Goal: Information Seeking & Learning: Check status

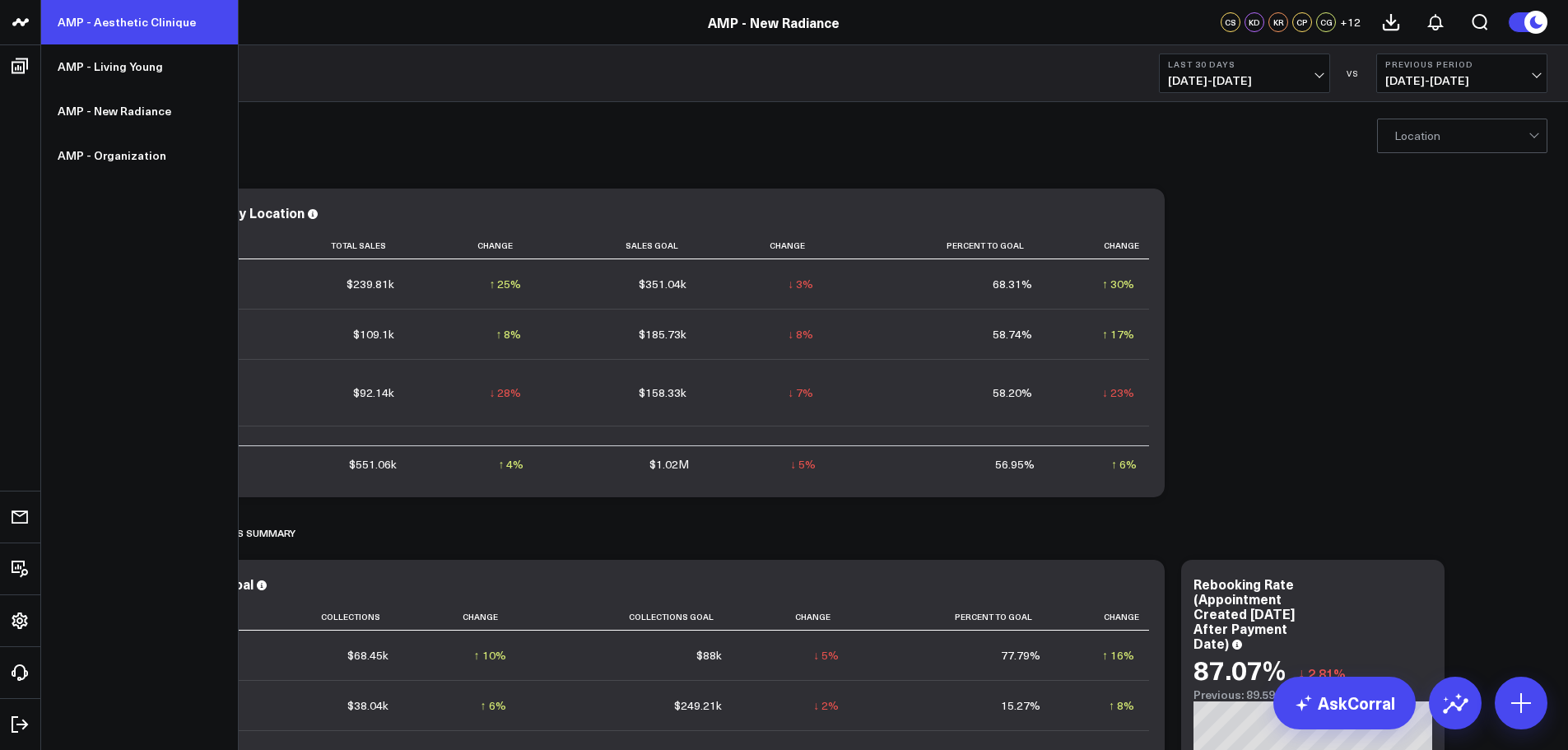
click at [150, 23] on link "AMP - Aesthetic Clinique" at bounding box center [140, 22] width 197 height 45
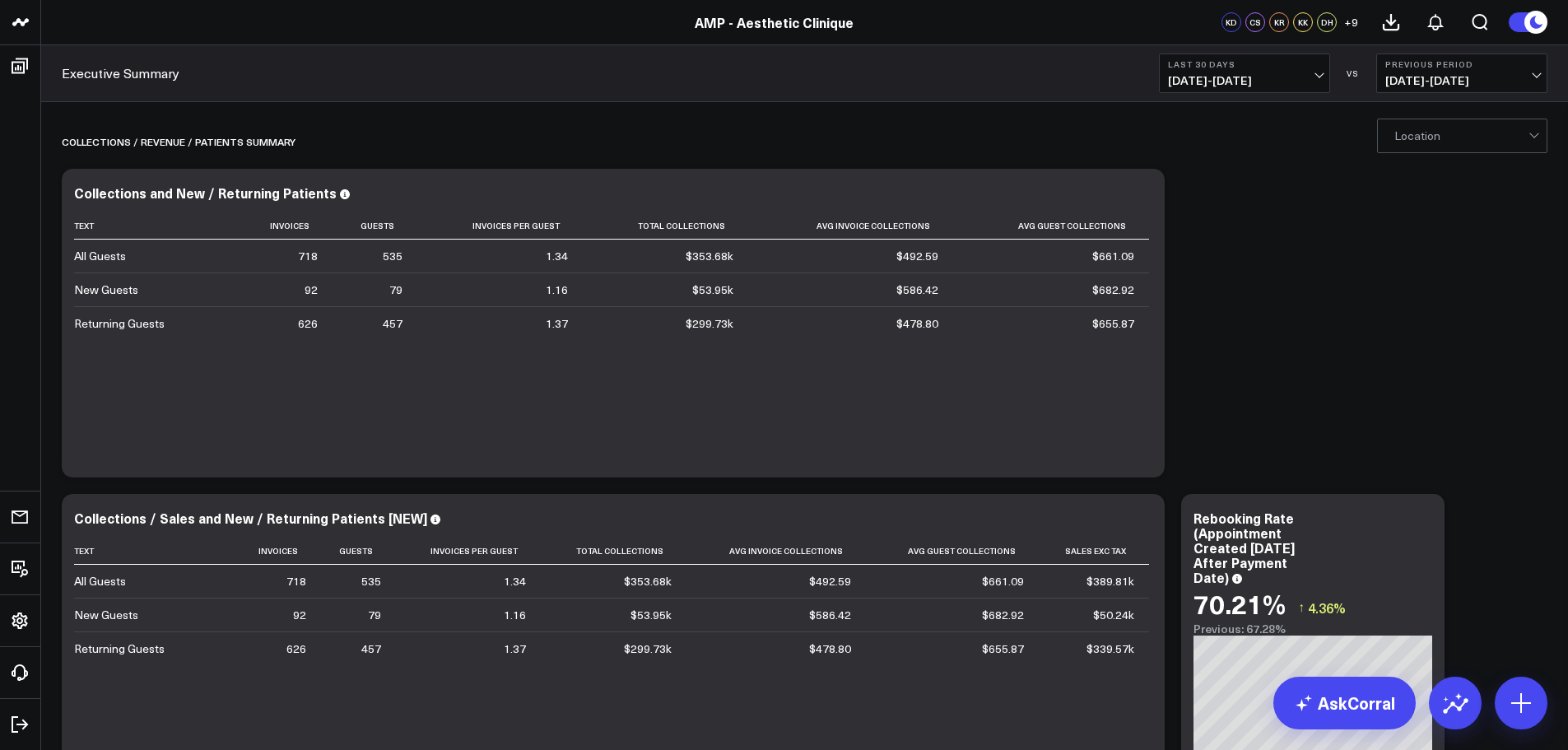
click at [1254, 70] on button "Last 30 Days [DATE] - [DATE]" at bounding box center [1245, 73] width 171 height 40
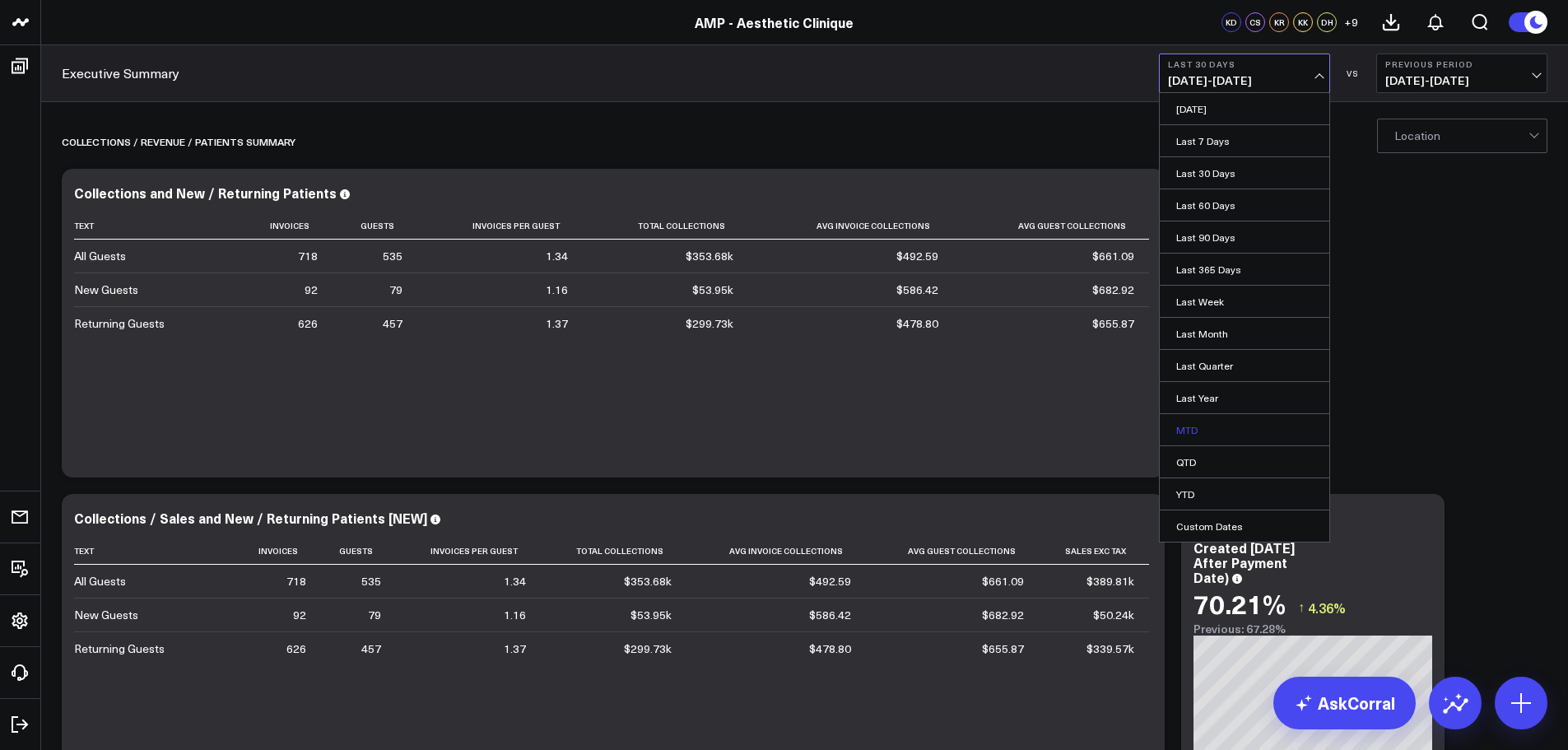
click at [1203, 437] on link "MTD" at bounding box center [1244, 429] width 170 height 32
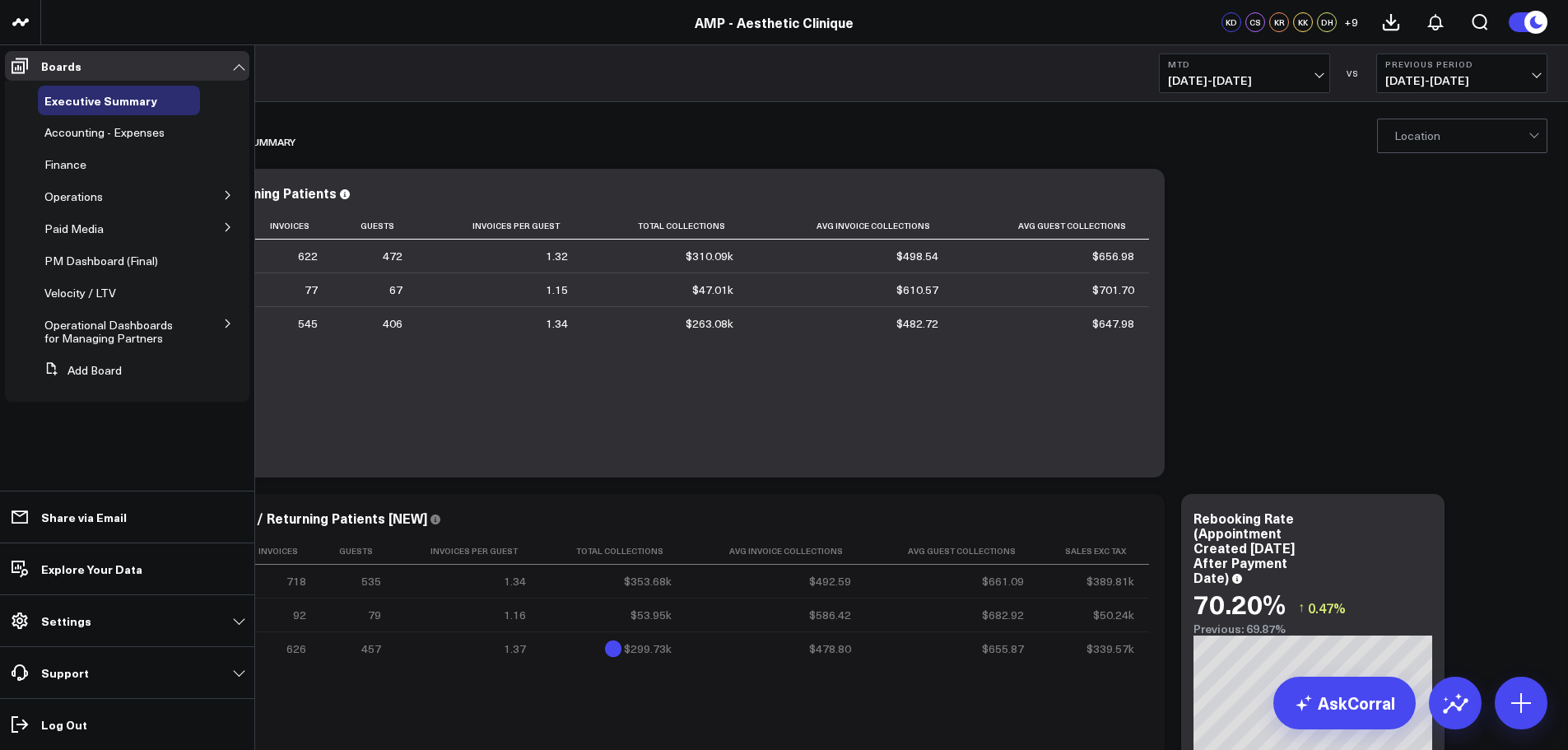
click at [227, 321] on icon at bounding box center [228, 323] width 4 height 8
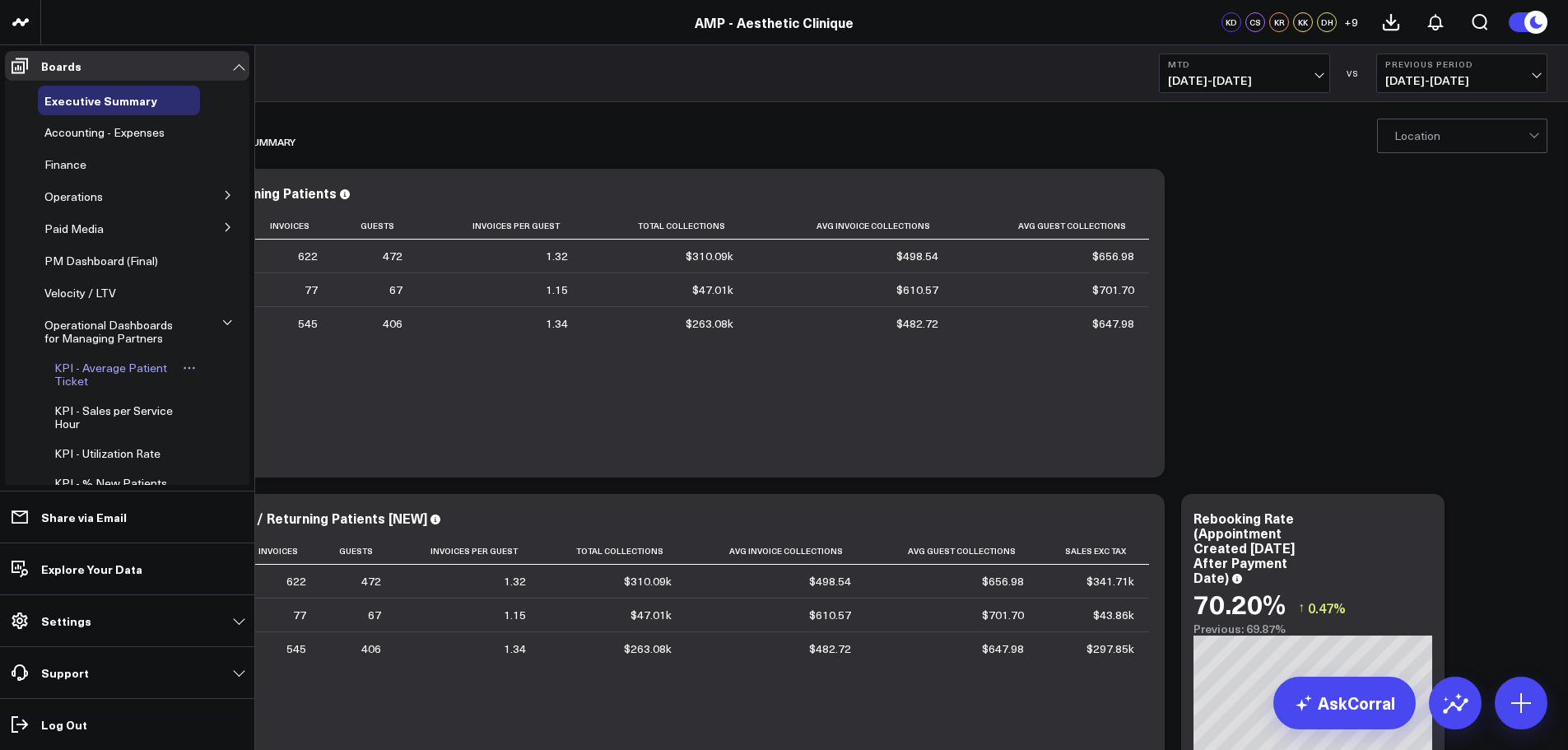
click at [115, 372] on span "KPI - Average Patient Ticket" at bounding box center [111, 374] width 112 height 29
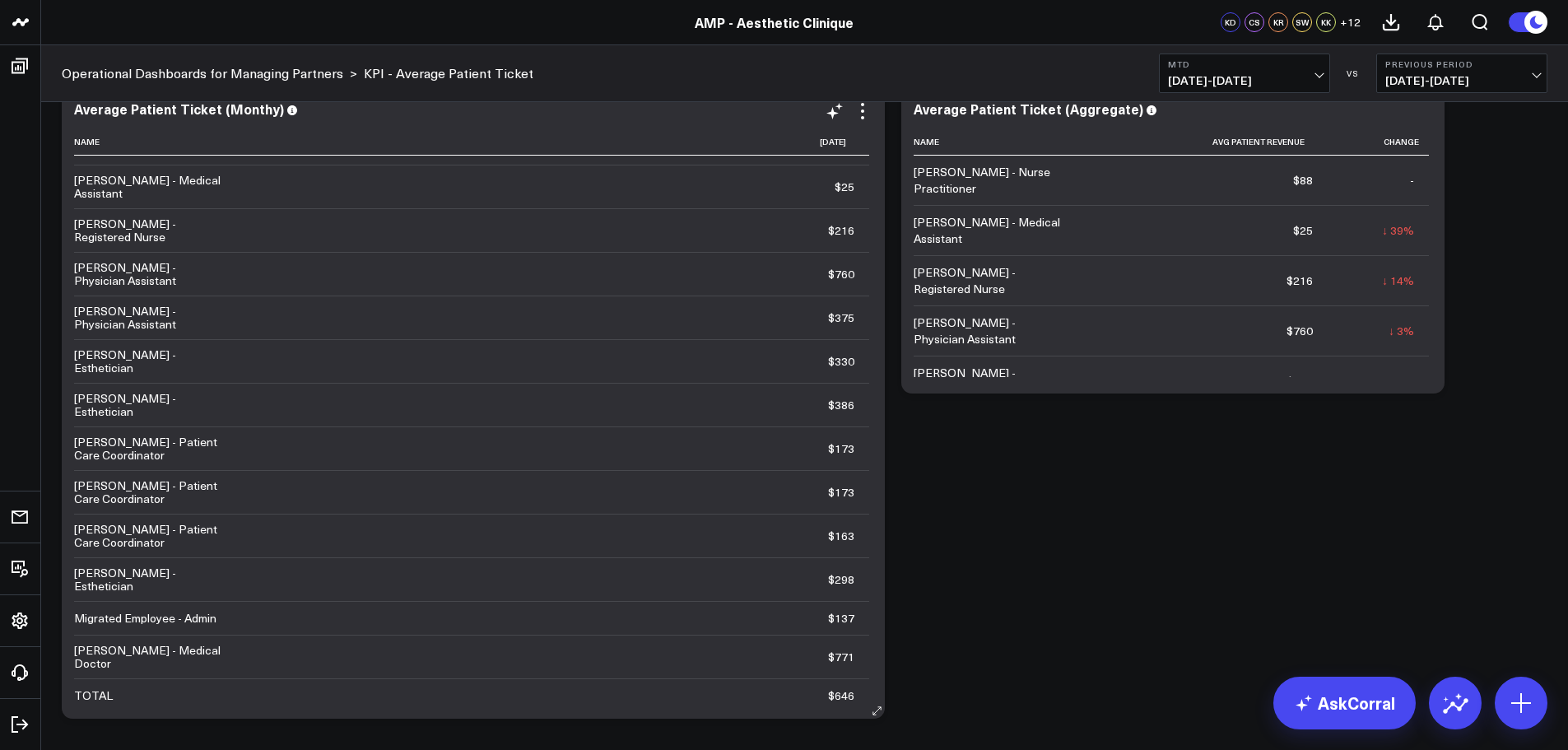
scroll to position [830, 0]
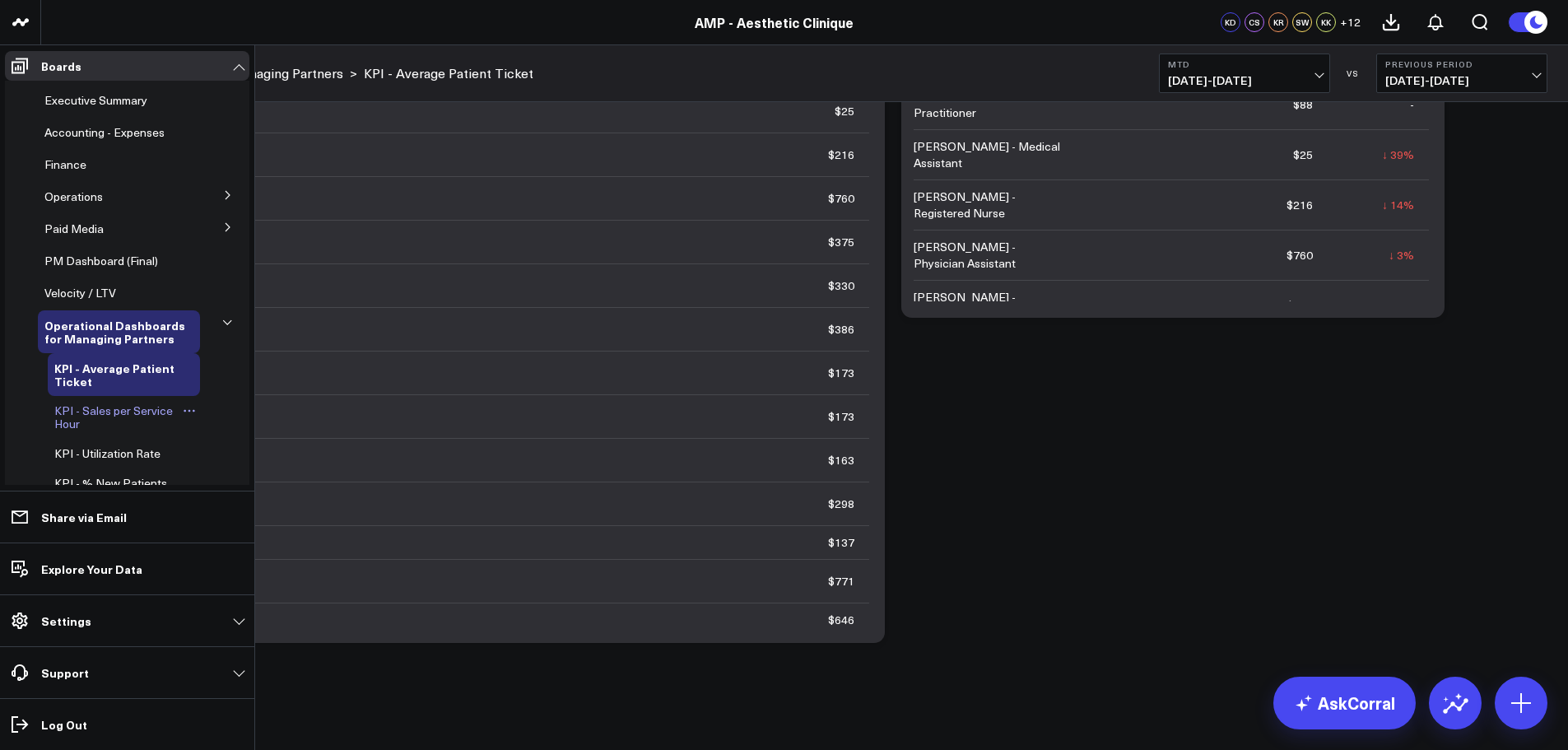
click at [125, 411] on span "KPI - Sales per Service Hour" at bounding box center [113, 416] width 119 height 29
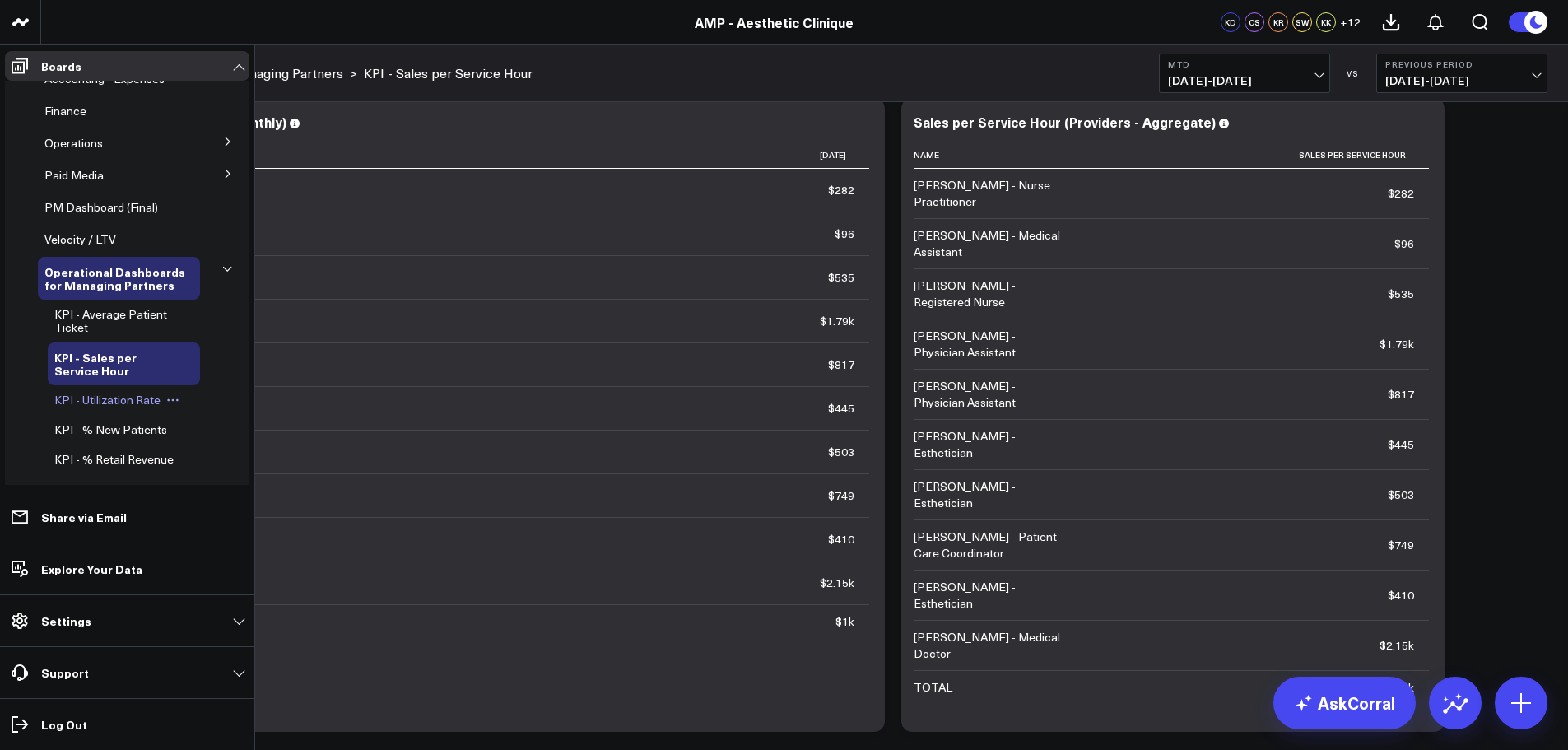
scroll to position [83, 0]
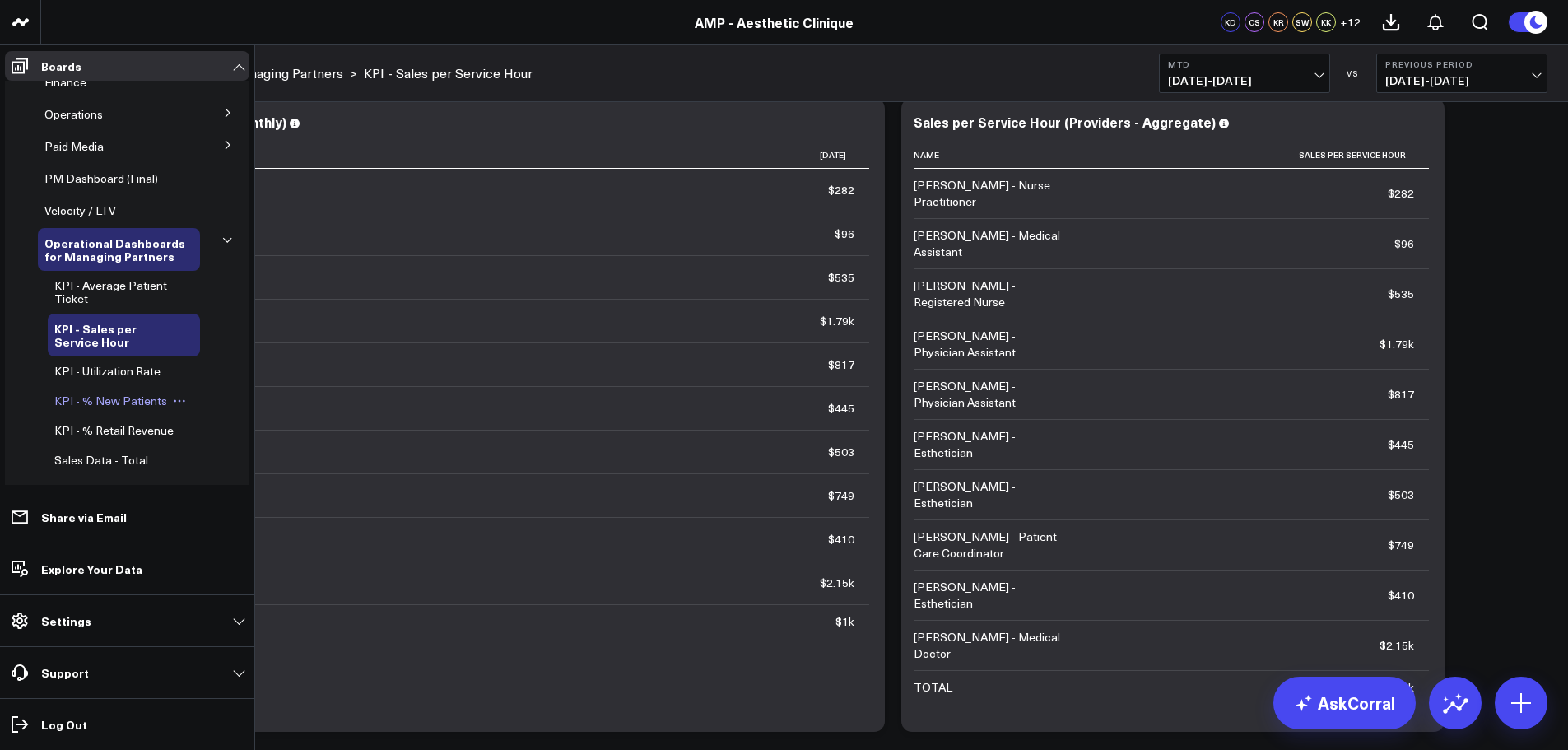
click at [116, 400] on span "KPI - % New Patients" at bounding box center [111, 400] width 112 height 16
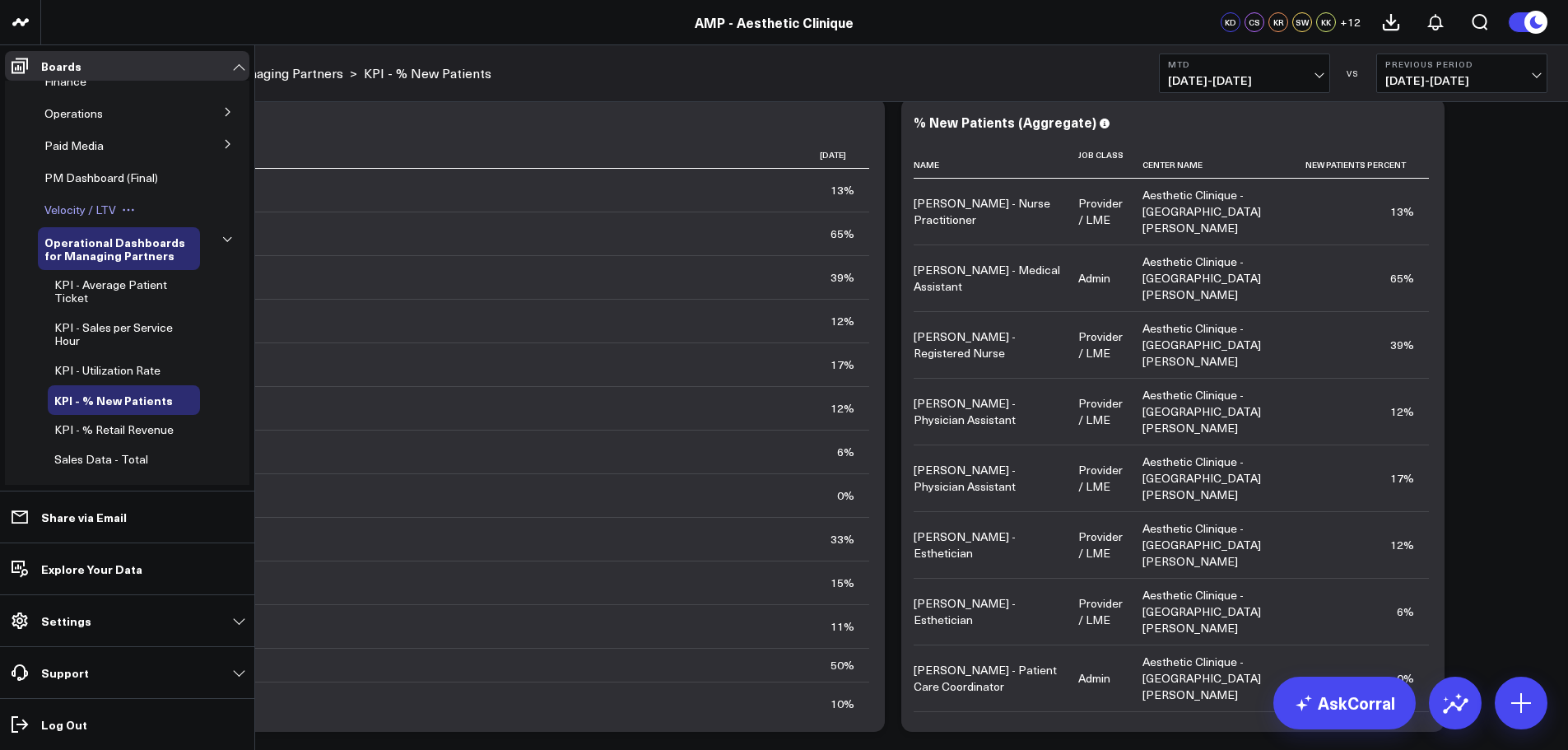
scroll to position [164, 0]
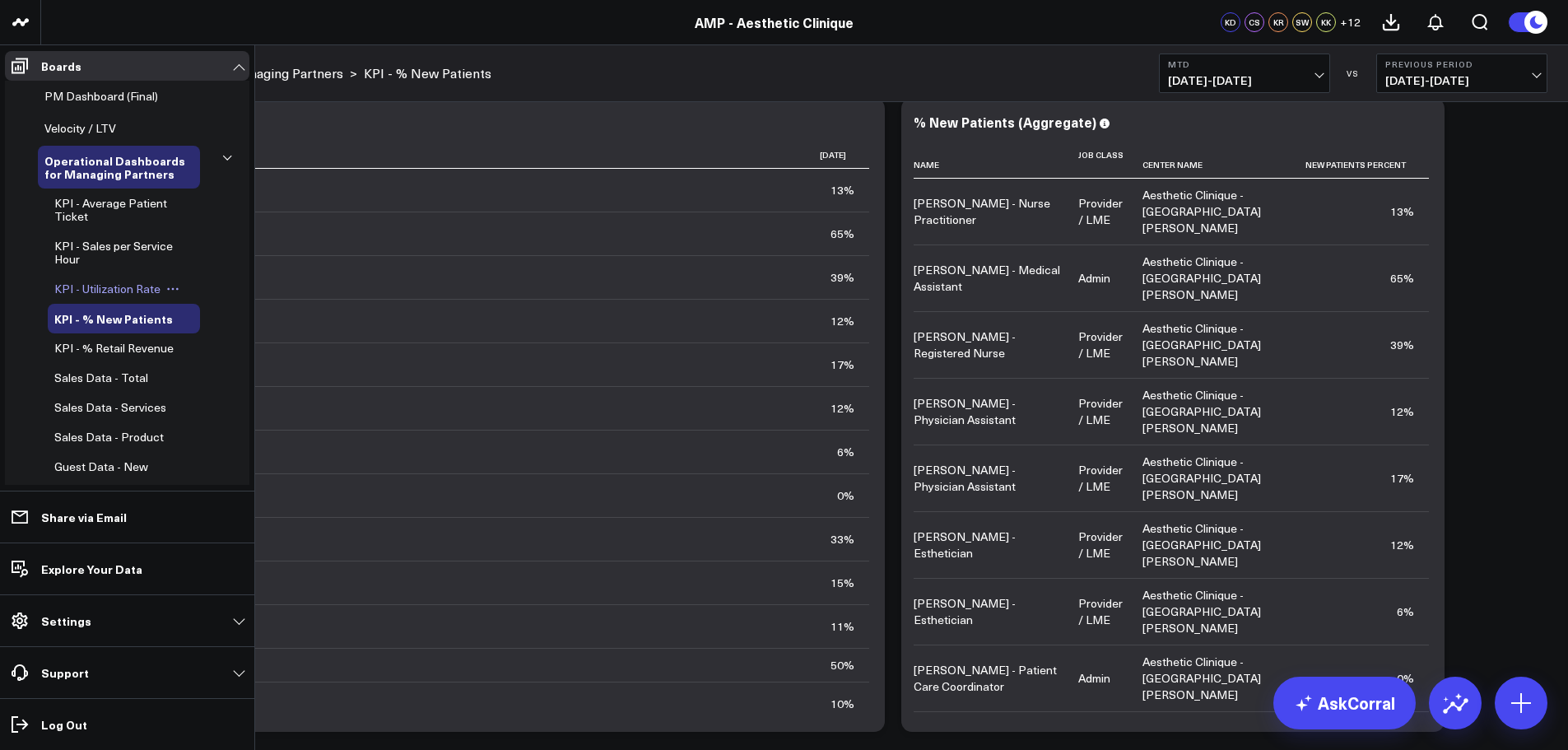
click at [106, 280] on div "KPI - Utilization Rate" at bounding box center [123, 289] width 152 height 30
click at [106, 285] on span "KPI - Utilization Rate" at bounding box center [107, 289] width 106 height 16
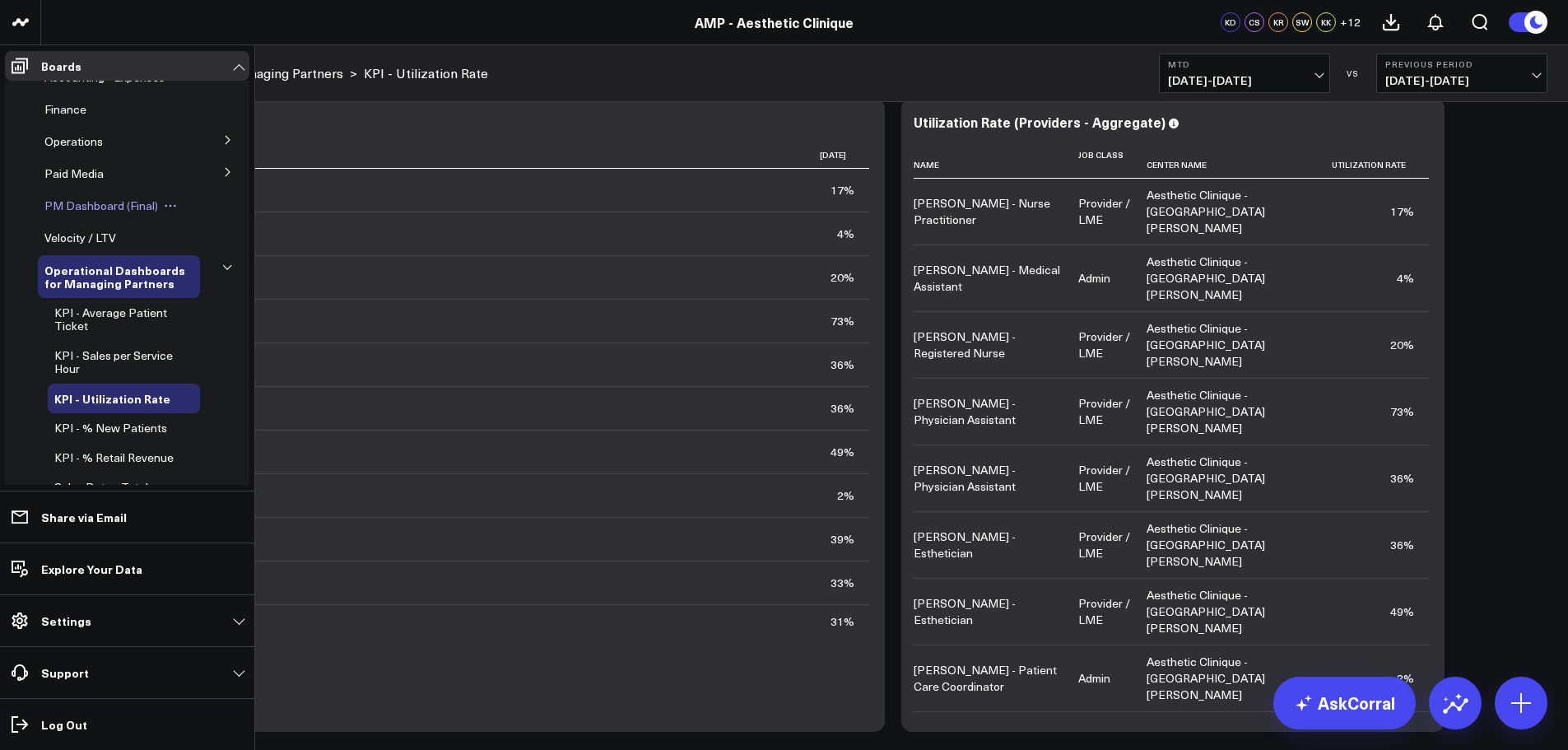
scroll to position [83, 0]
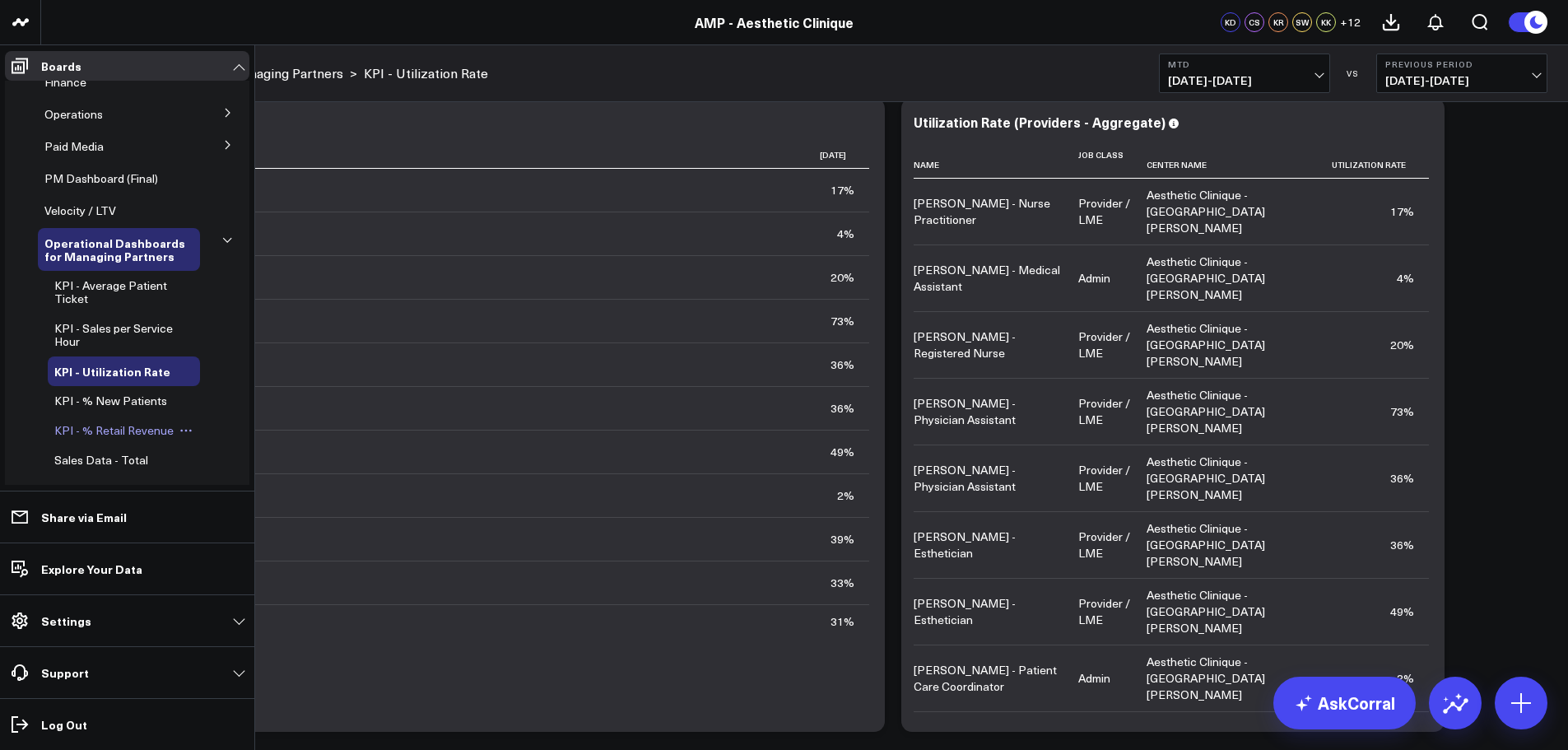
click at [72, 432] on span "KPI - % Retail Revenue" at bounding box center [114, 430] width 119 height 16
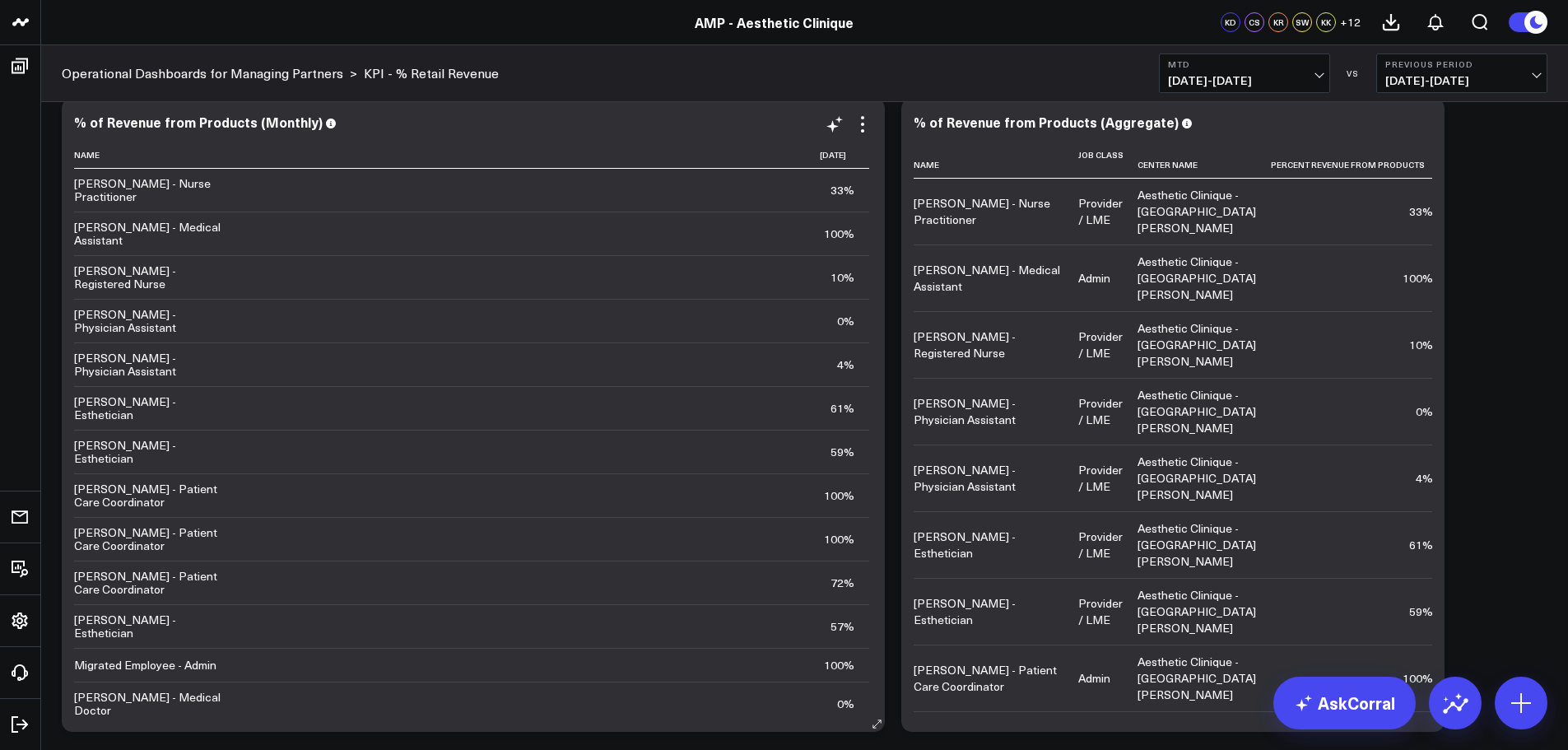
scroll to position [33, 0]
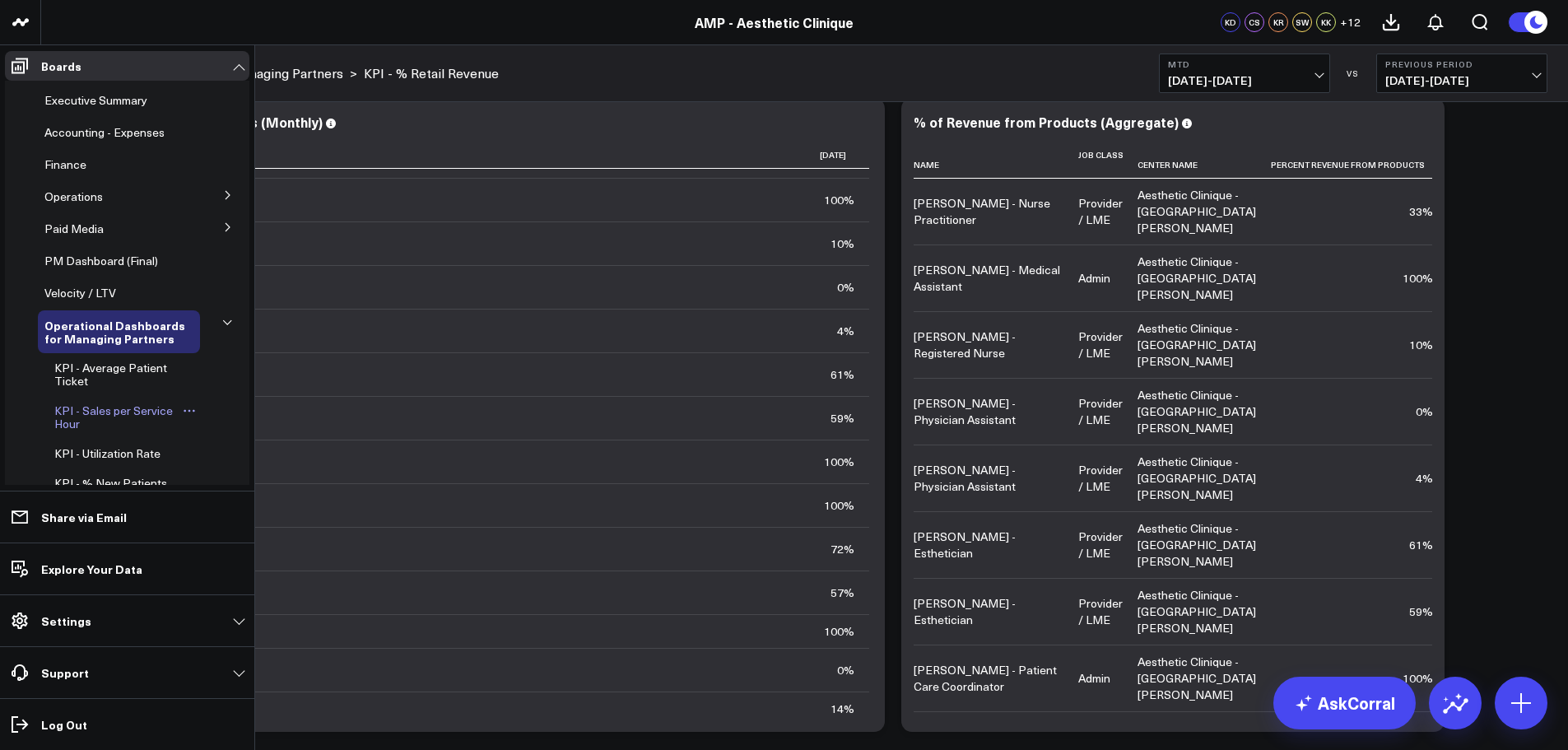
click at [86, 408] on span "KPI - Sales per Service Hour" at bounding box center [113, 416] width 119 height 29
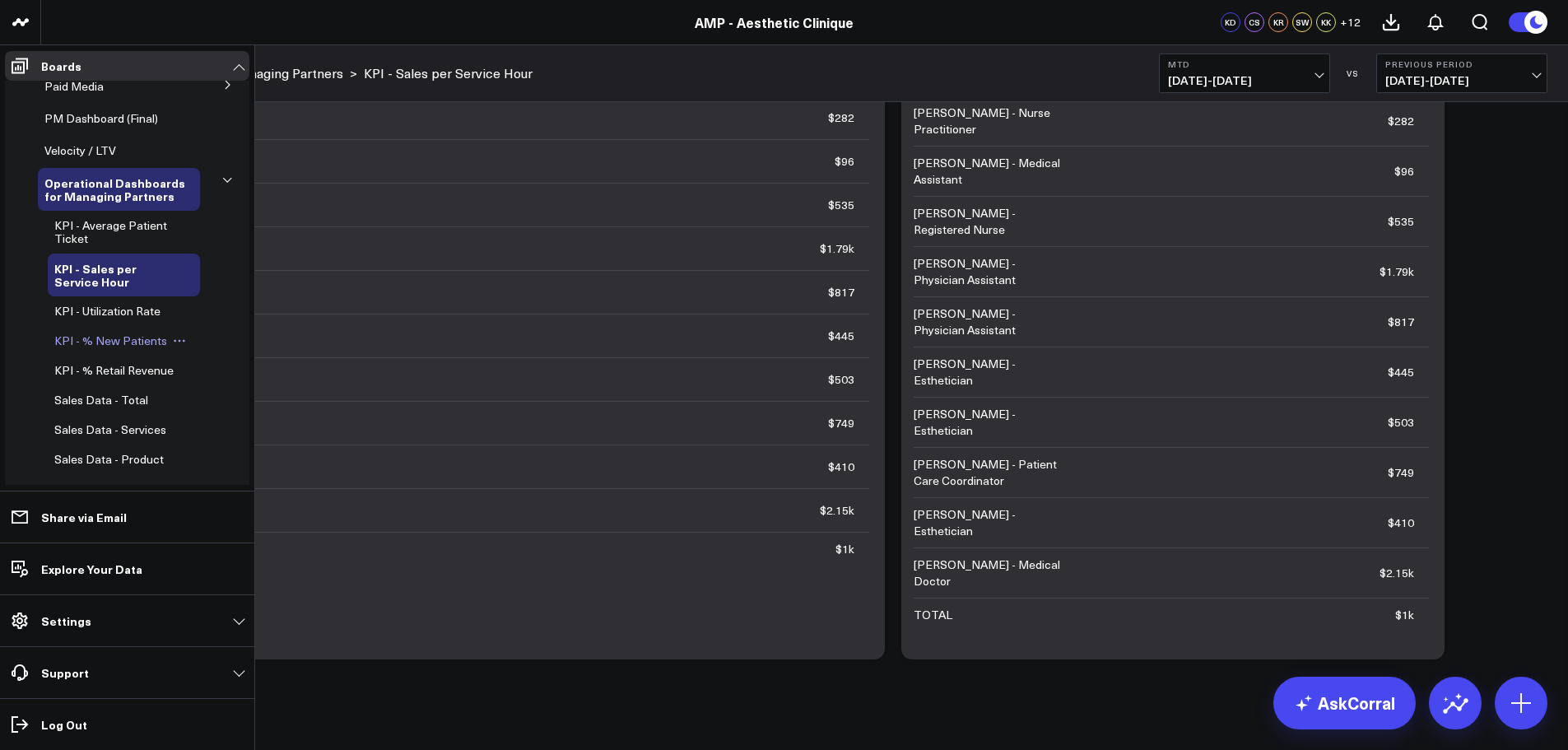
scroll to position [164, 0]
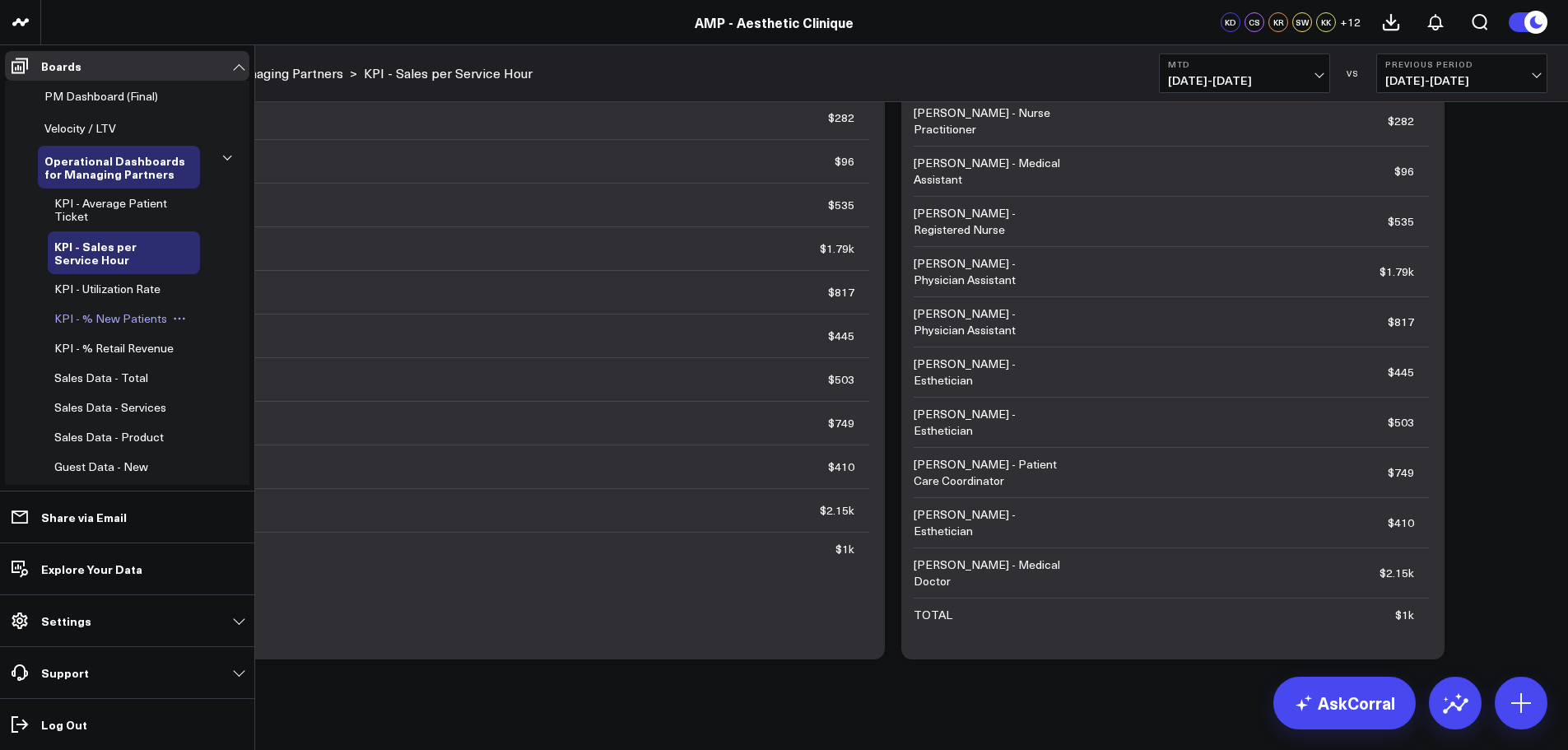
click at [121, 321] on span "KPI - % New Patients" at bounding box center [111, 318] width 112 height 16
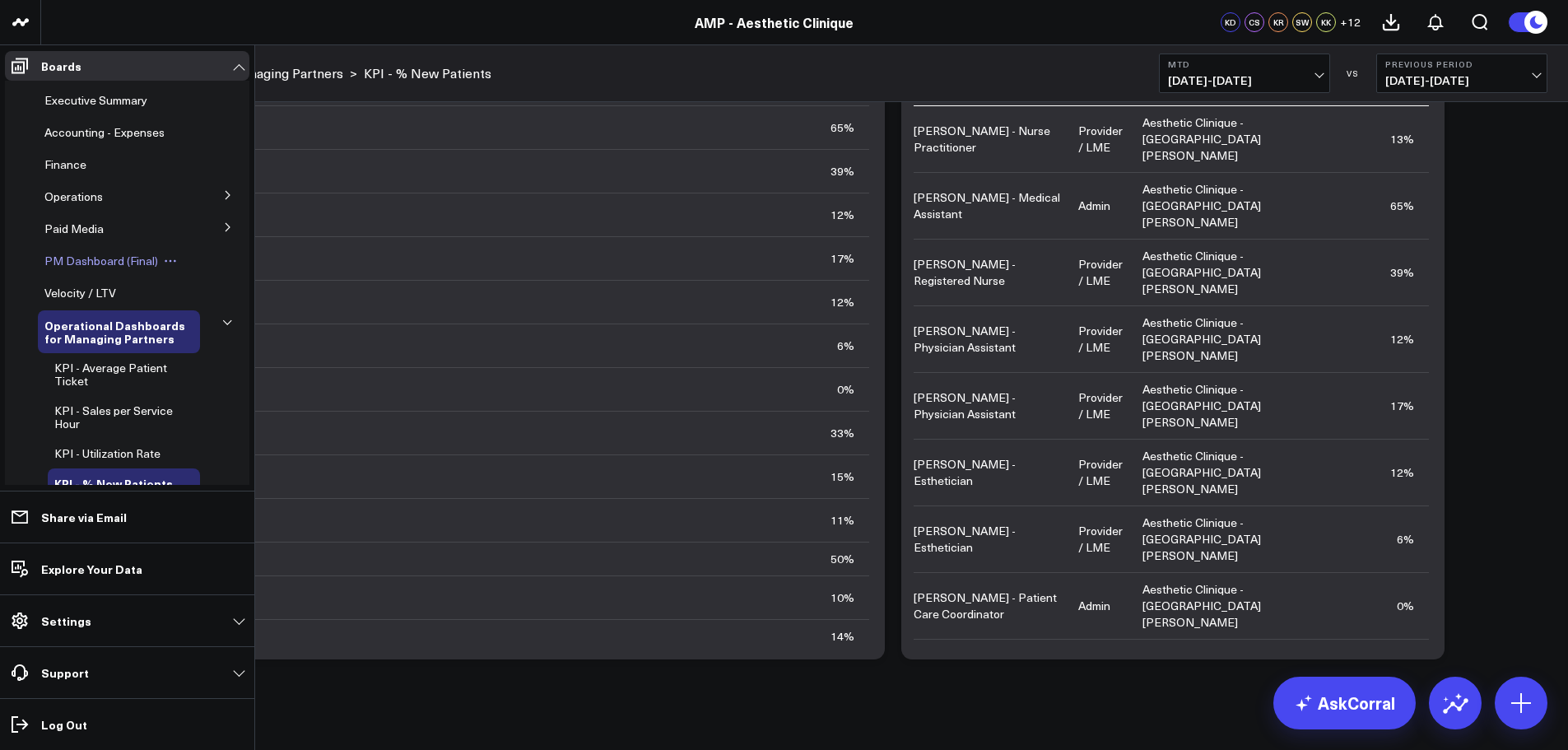
scroll to position [83, 0]
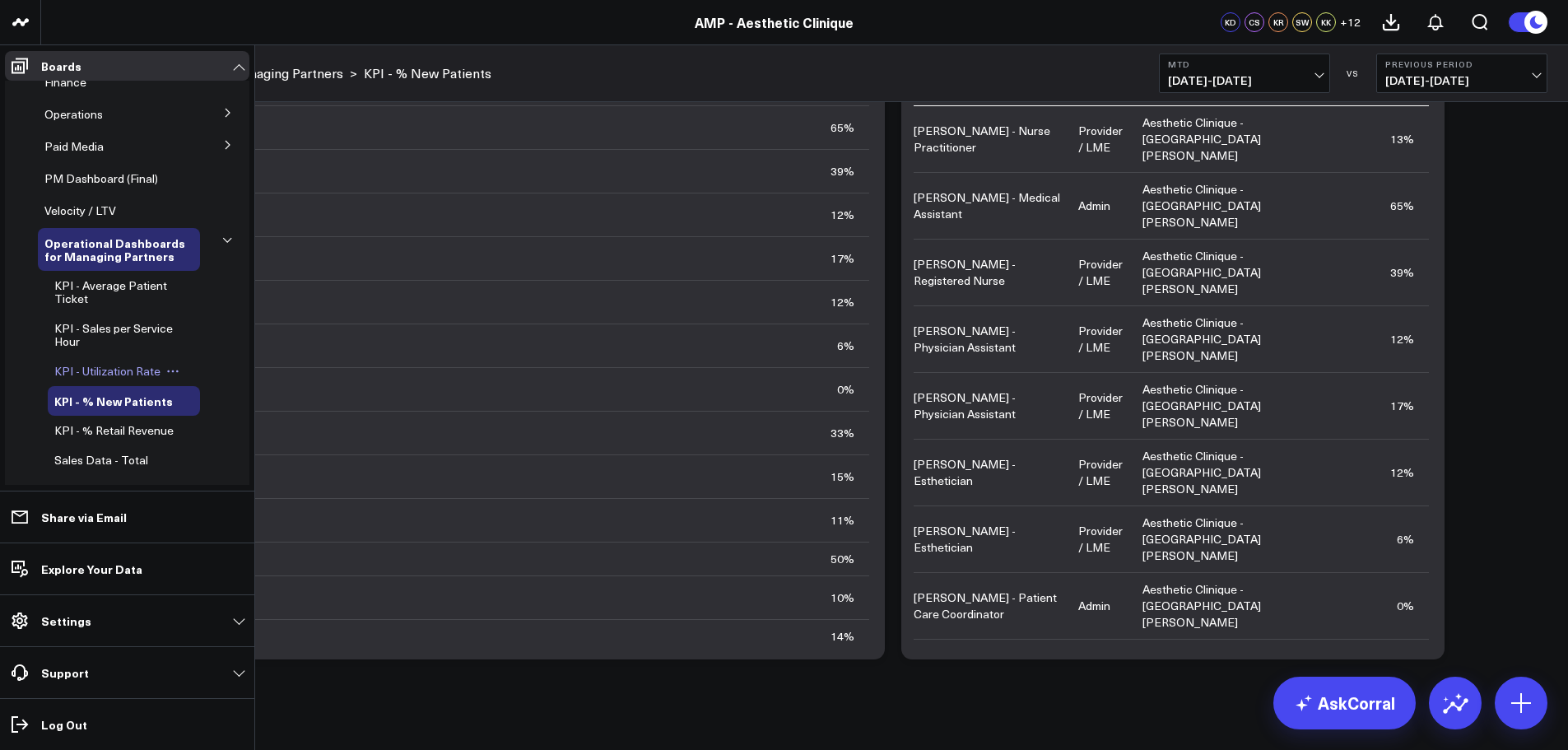
click at [96, 363] on span "KPI - Utilization Rate" at bounding box center [107, 371] width 106 height 16
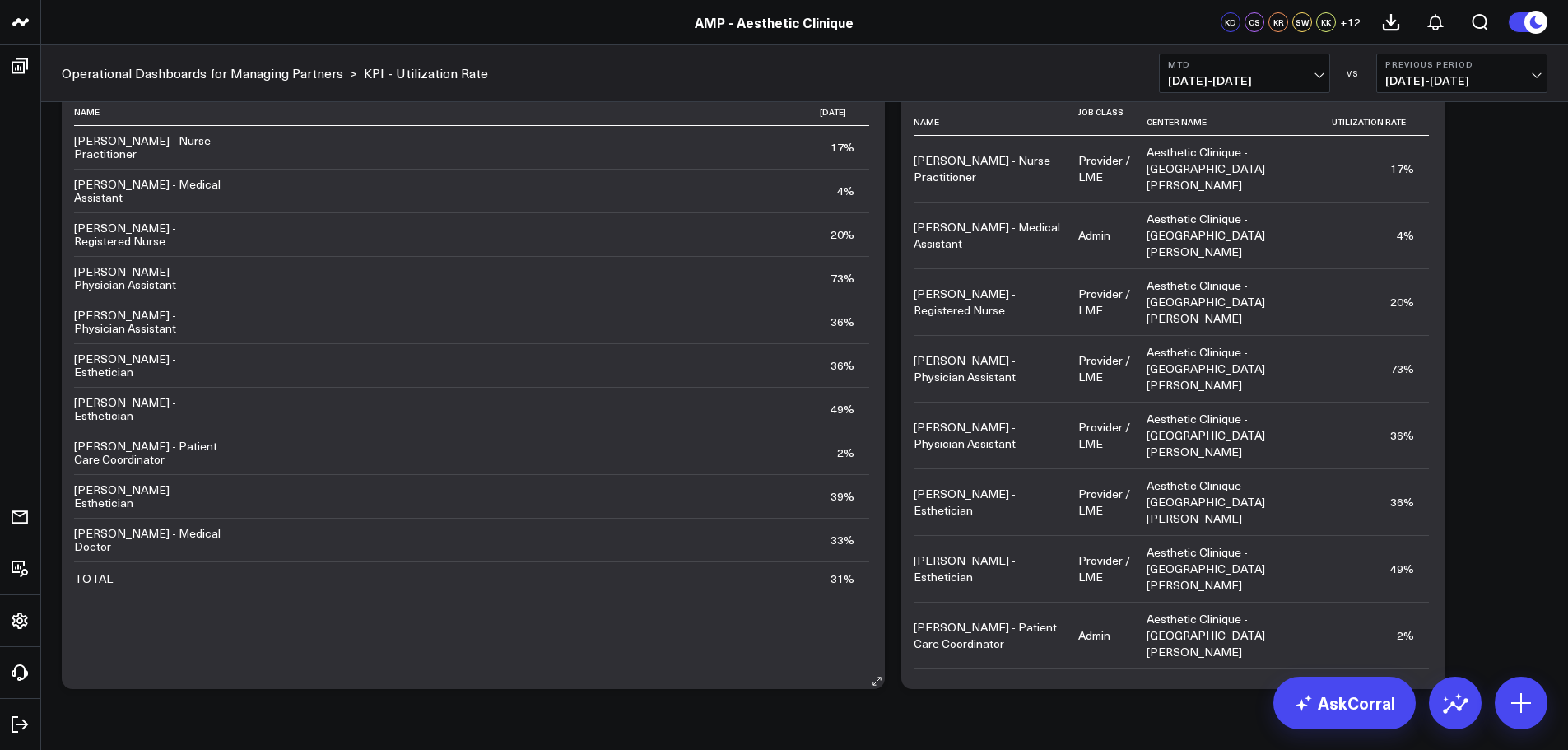
scroll to position [813, 0]
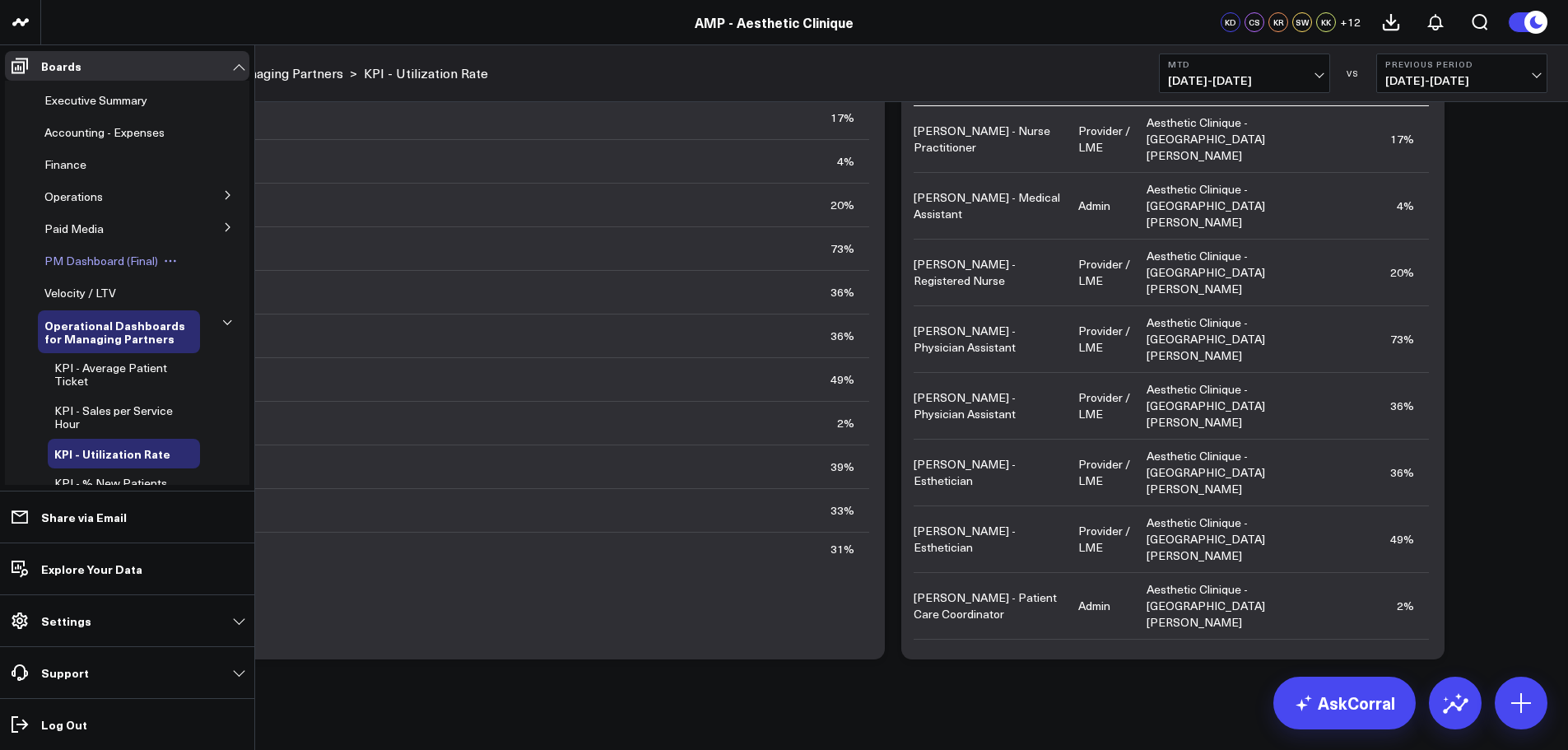
click at [132, 262] on span "PM Dashboard (Final)" at bounding box center [101, 261] width 113 height 16
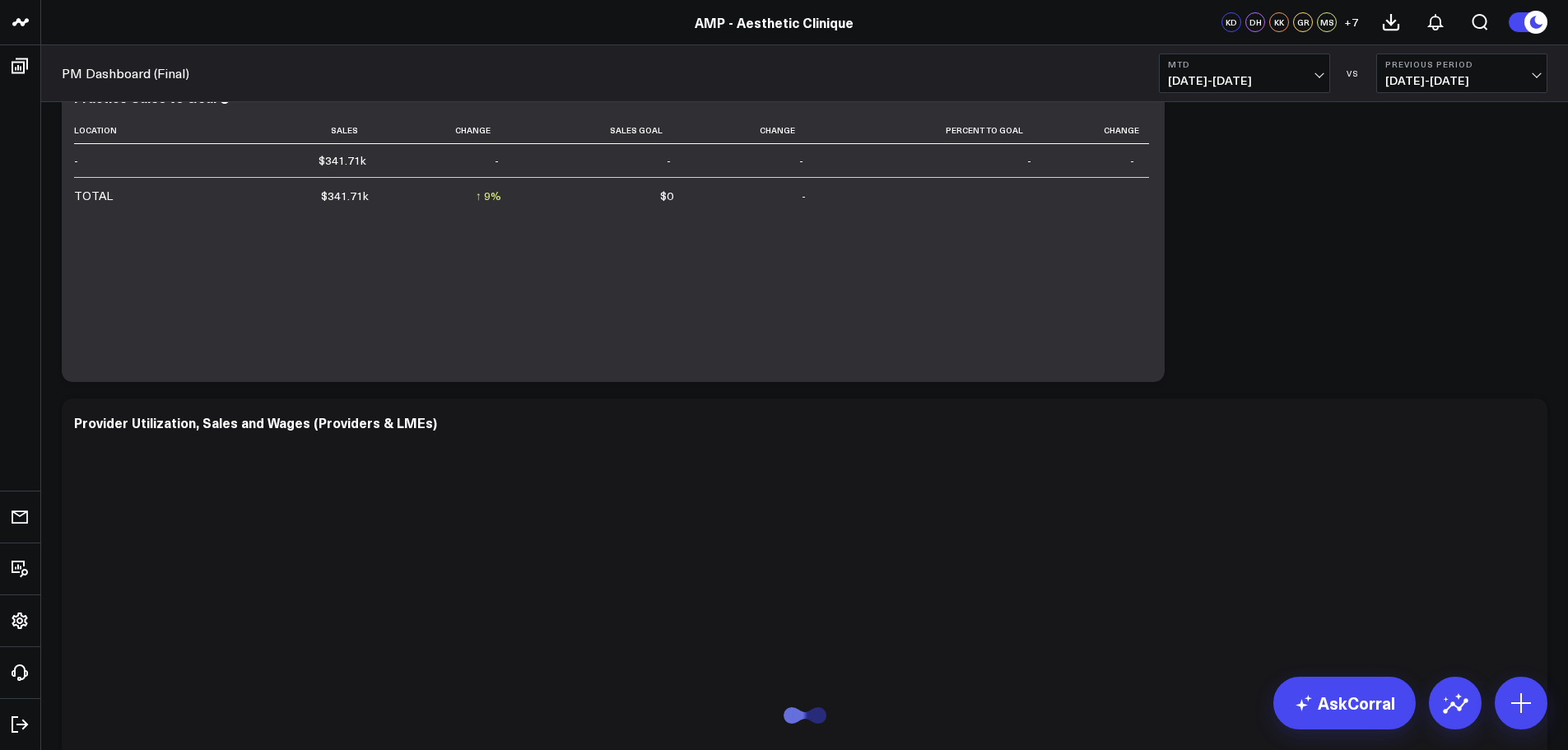
scroll to position [412, 0]
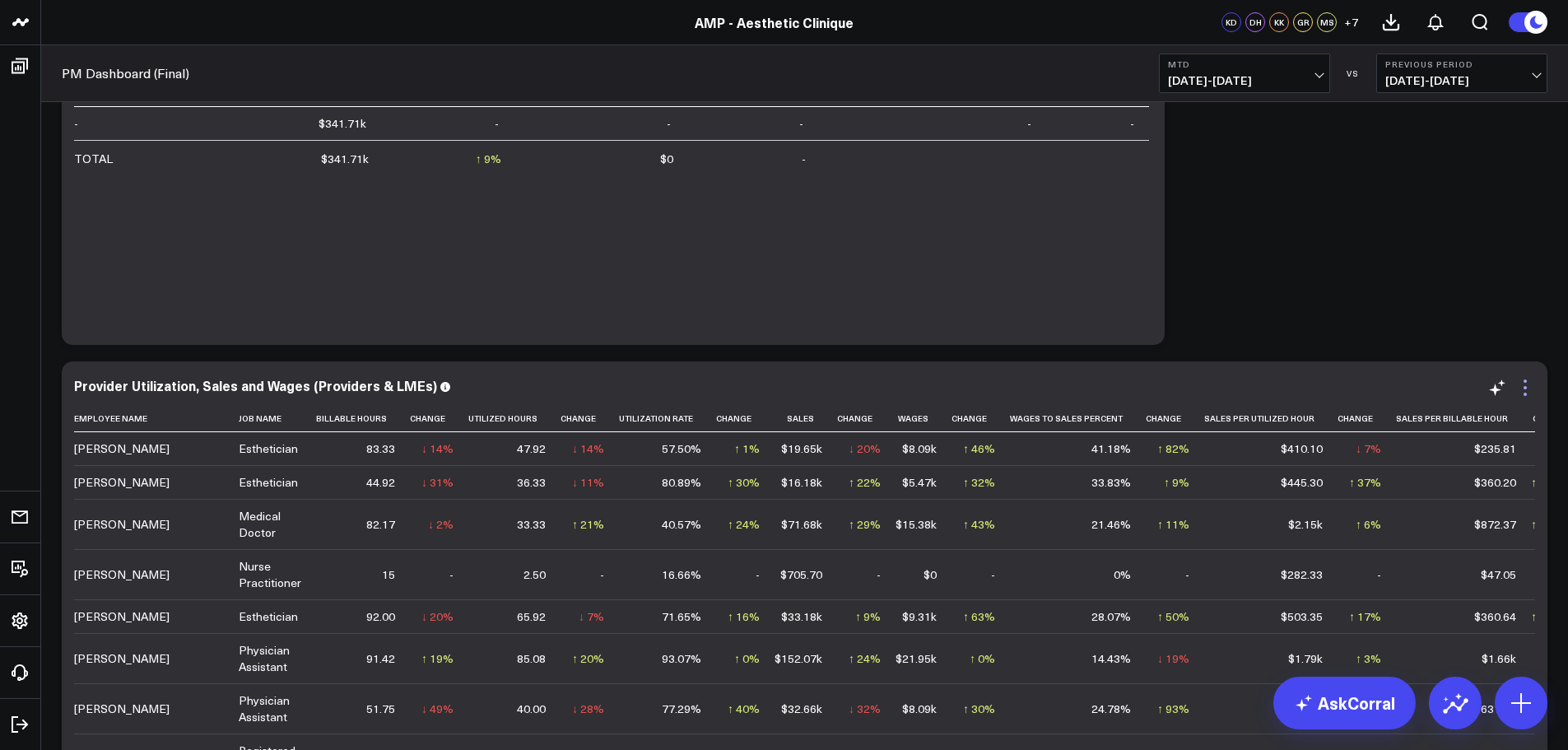
click at [1522, 384] on icon at bounding box center [1525, 387] width 19 height 19
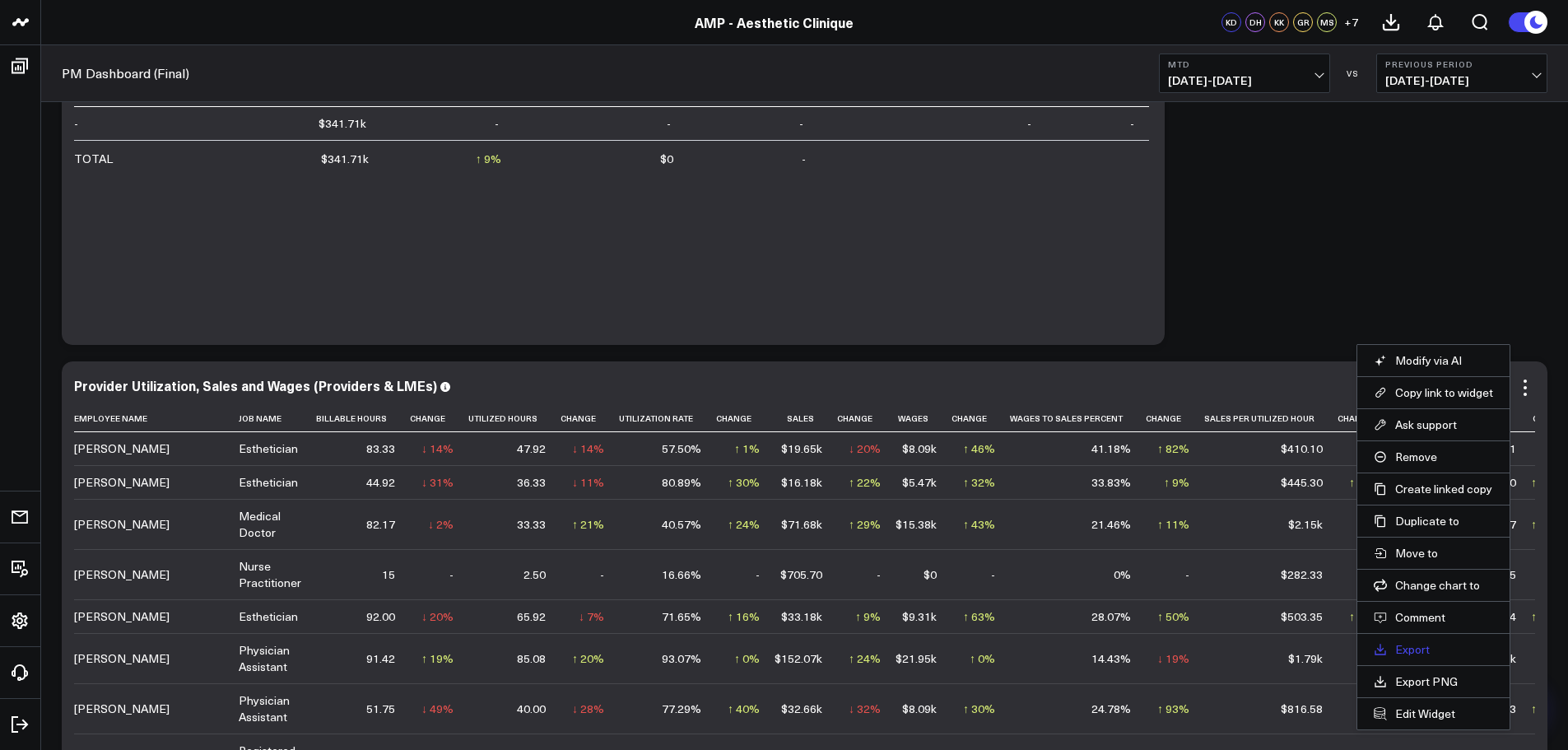
click at [1427, 648] on link "Export" at bounding box center [1434, 649] width 119 height 15
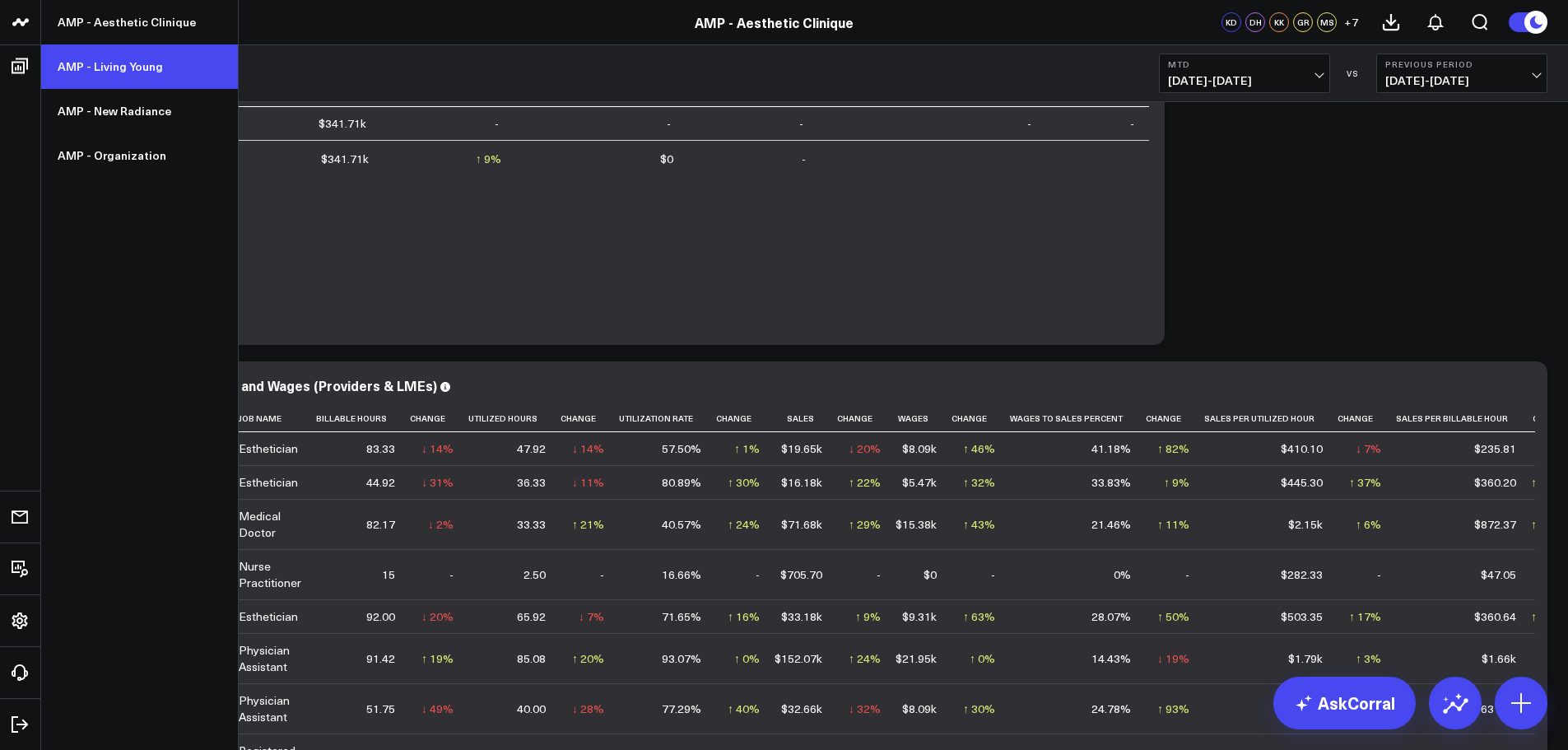
click at [136, 64] on link "AMP - Living Young" at bounding box center [140, 67] width 197 height 45
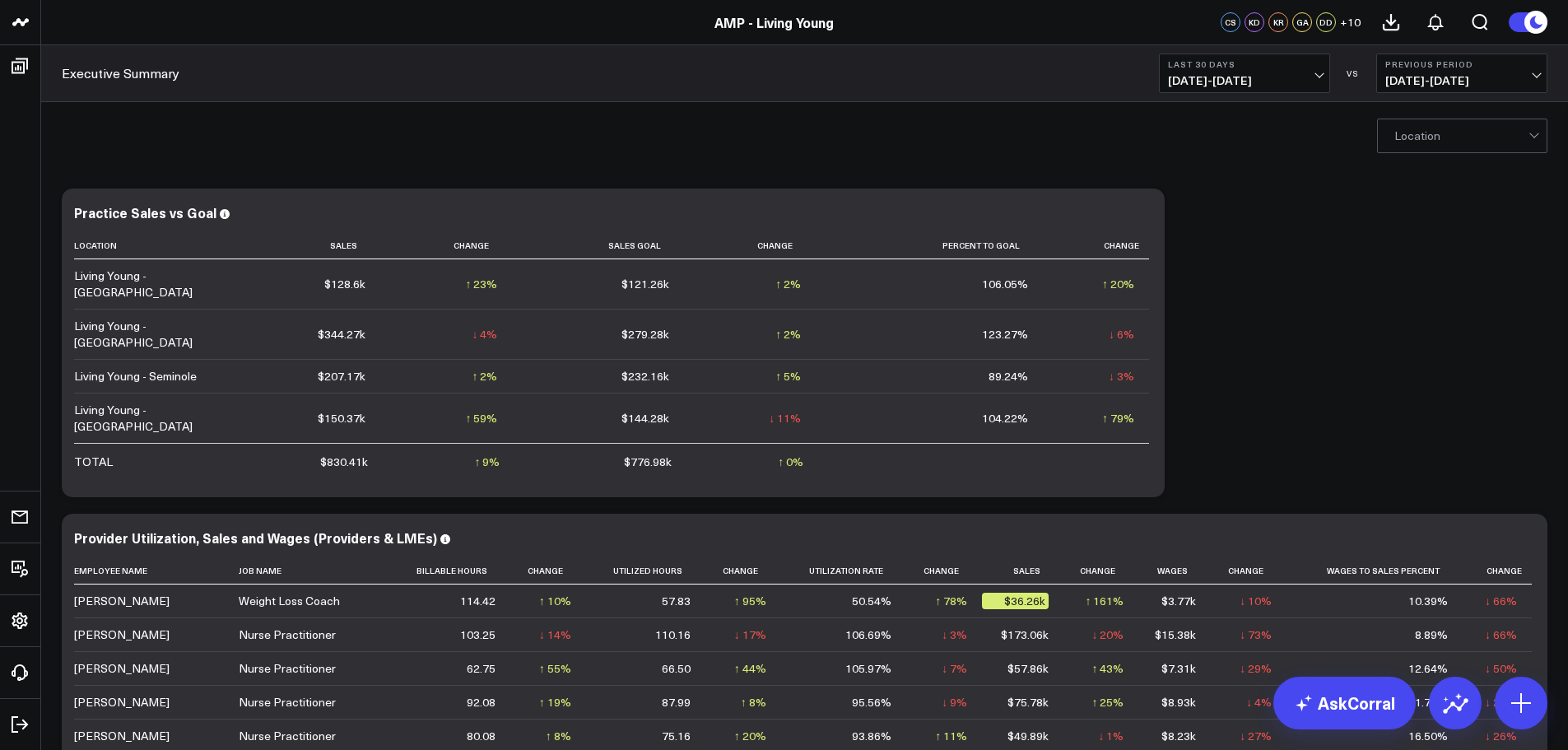
click at [1253, 83] on span "07/29/25 - 08/27/25" at bounding box center [1245, 80] width 153 height 13
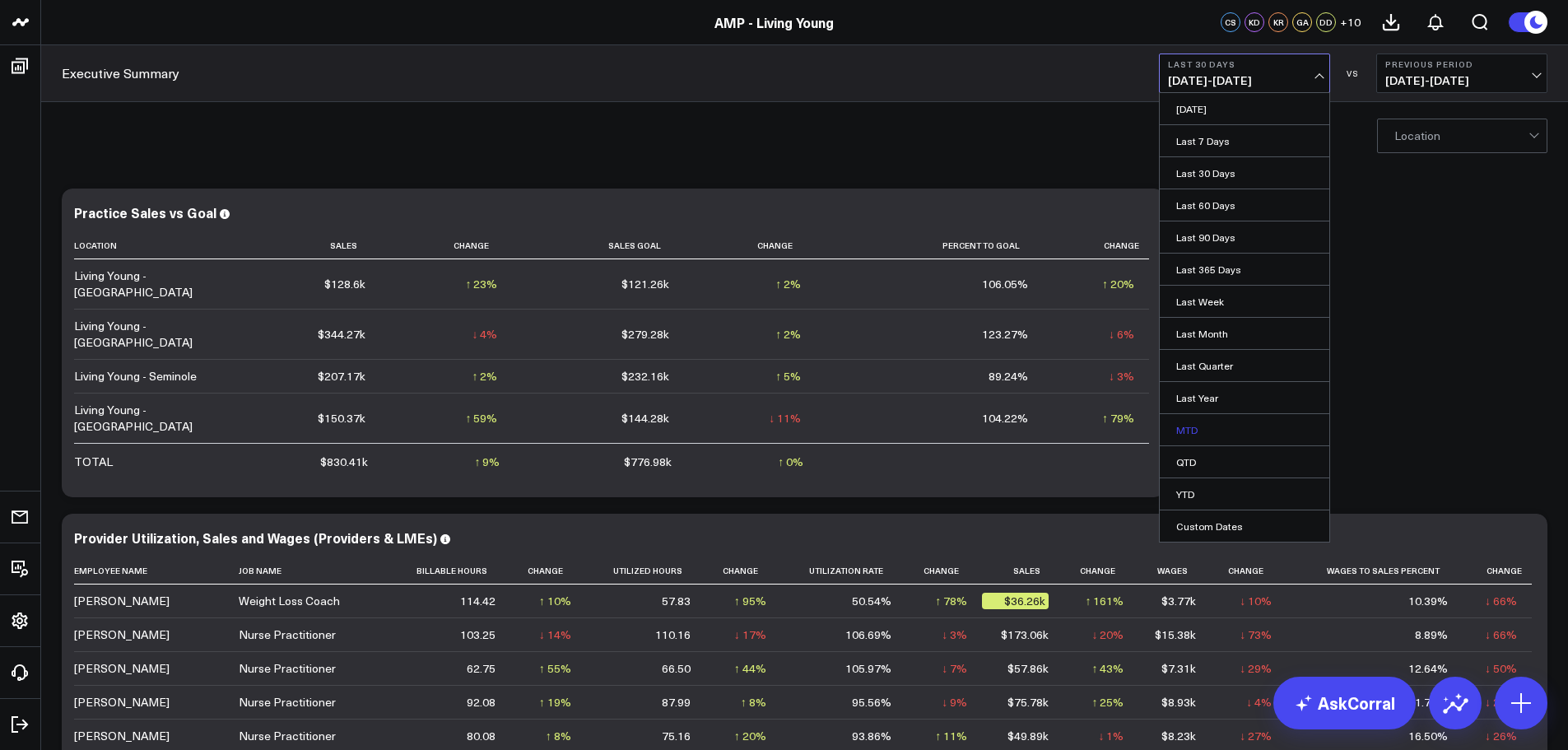
click at [1203, 425] on link "MTD" at bounding box center [1244, 429] width 170 height 32
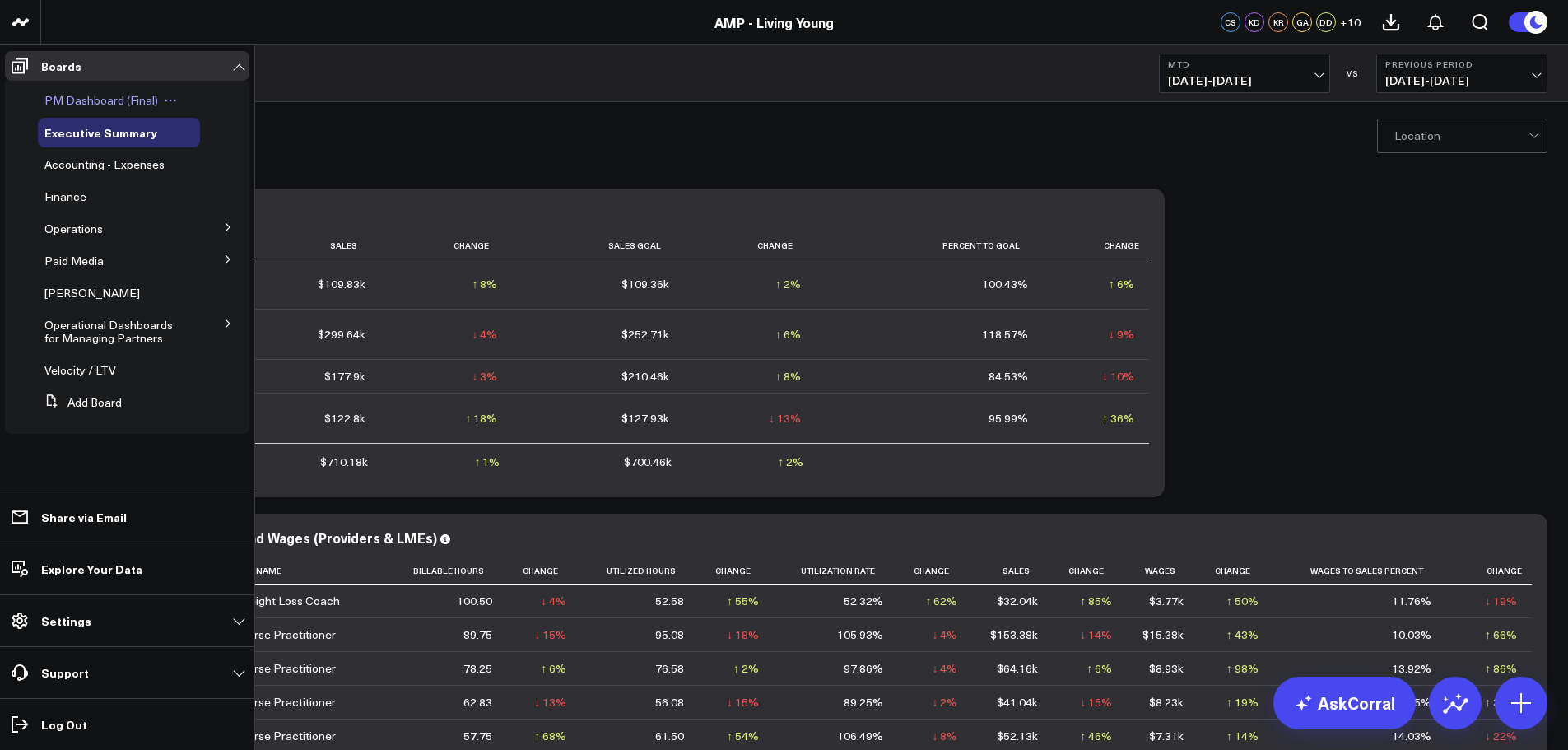
click at [112, 101] on span "PM Dashboard (Final)" at bounding box center [101, 100] width 113 height 16
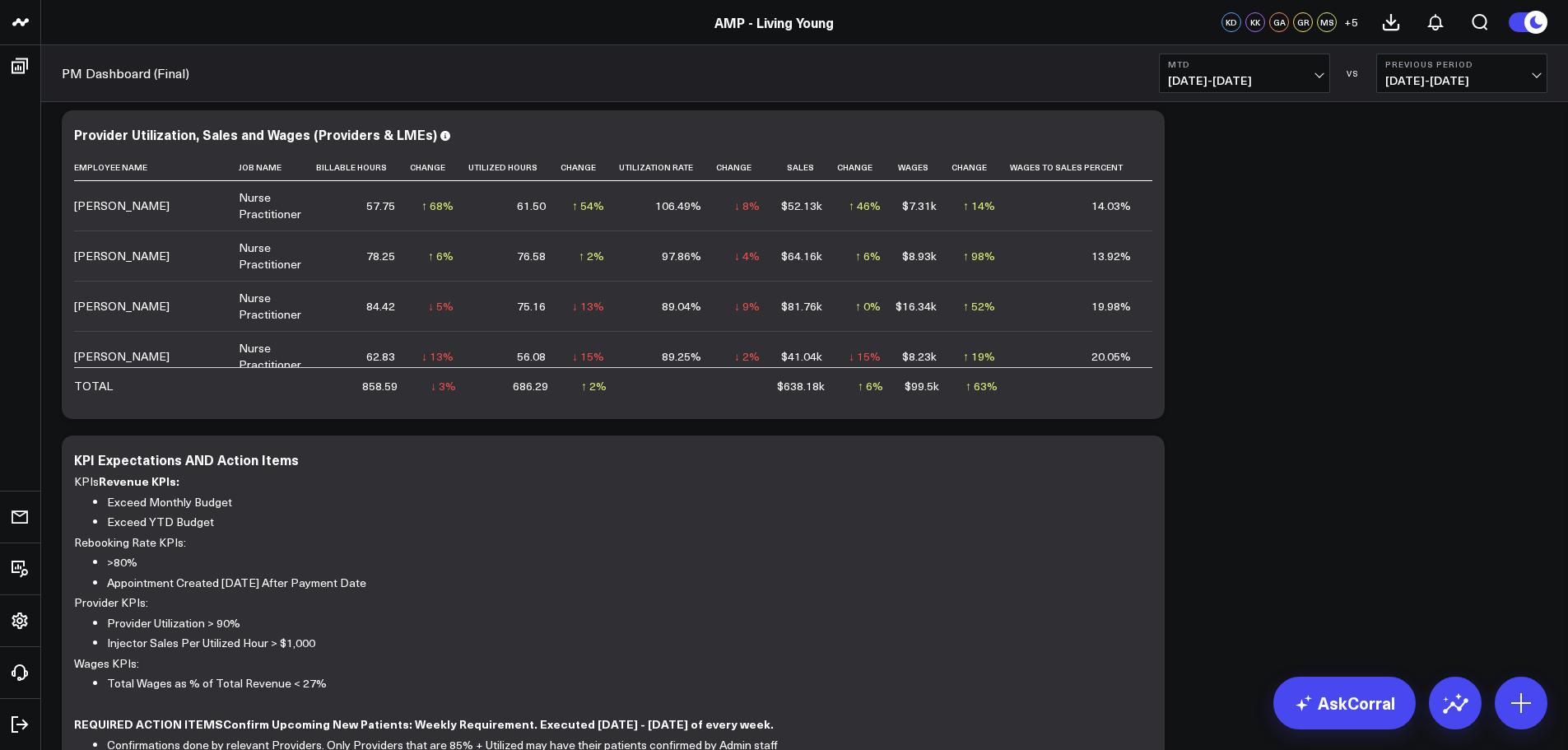
scroll to position [905, 0]
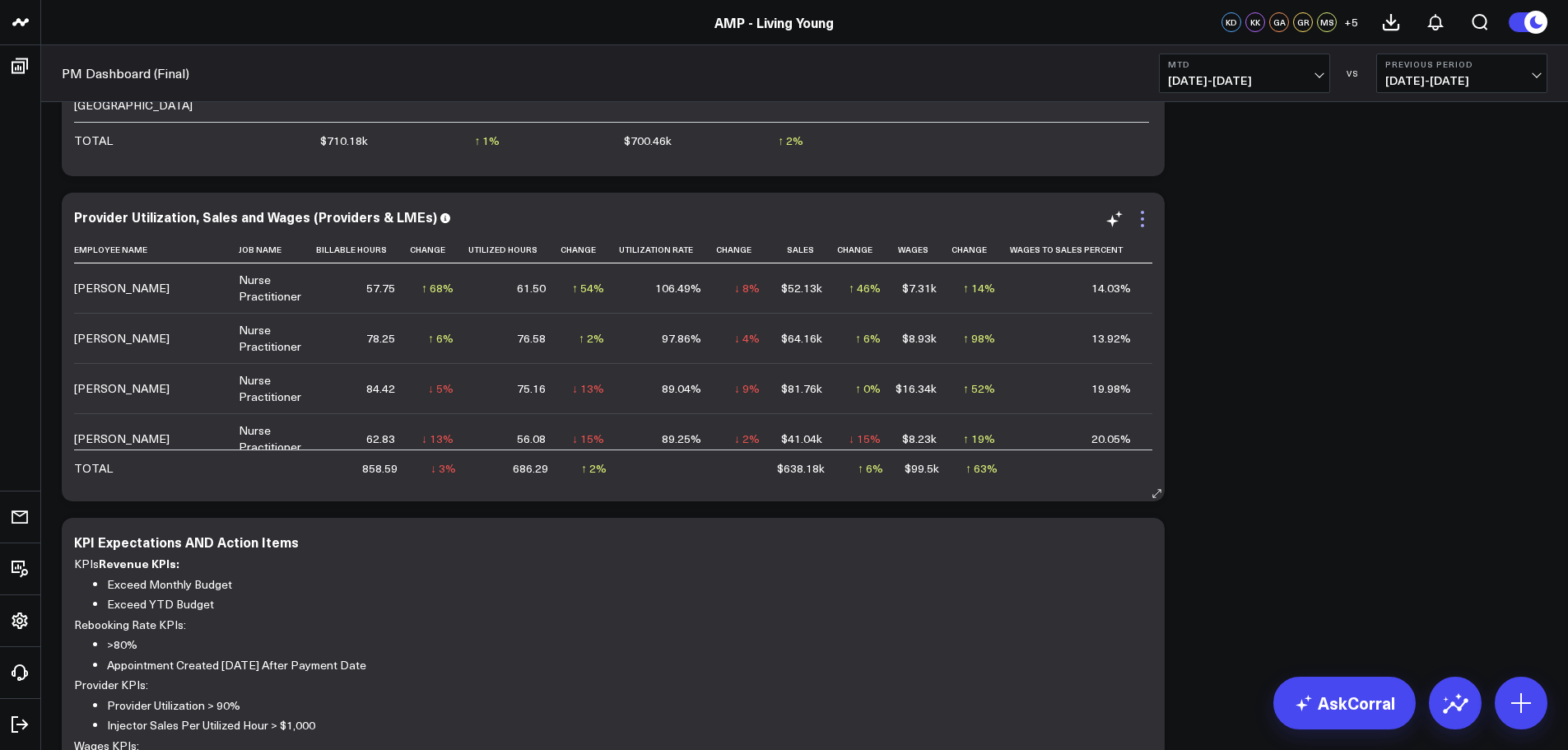
click at [1137, 213] on icon at bounding box center [1143, 219] width 19 height 19
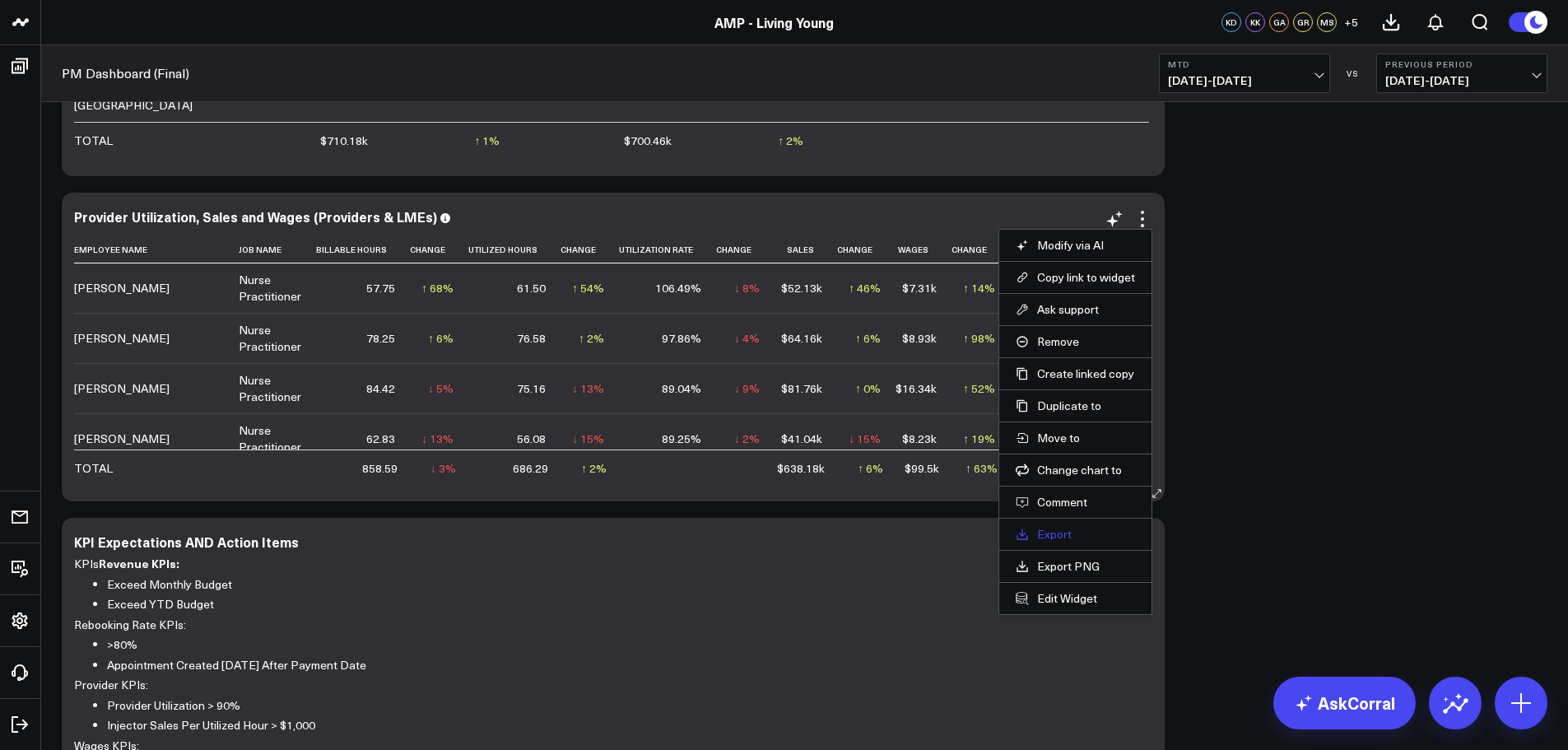
click at [1052, 531] on link "Export" at bounding box center [1075, 534] width 119 height 15
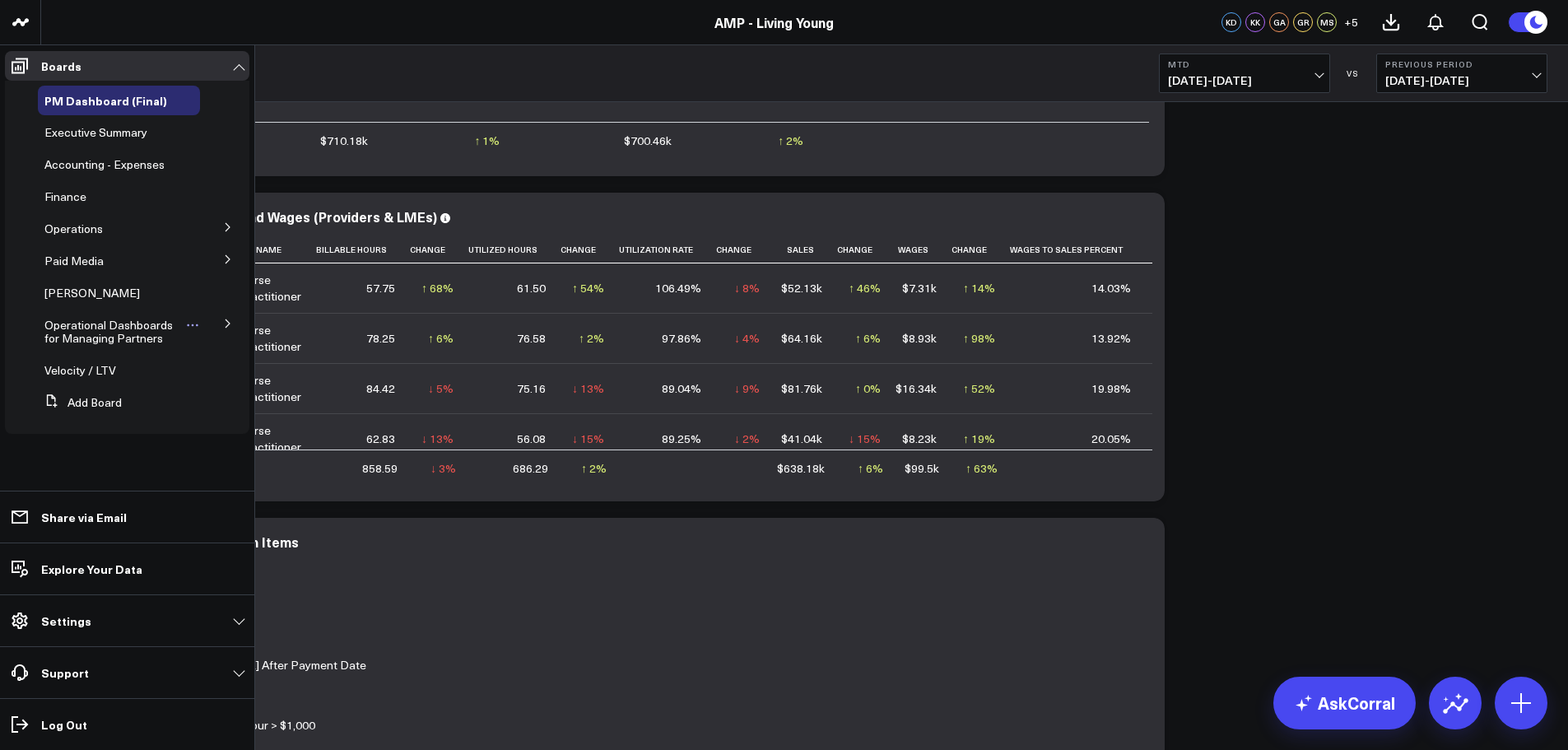
click at [117, 334] on span "Operational Dashboards for Managing Partners" at bounding box center [109, 331] width 128 height 29
click at [228, 323] on icon at bounding box center [228, 323] width 10 height 10
click at [137, 408] on span "KPI - Sales per Service Hour" at bounding box center [113, 416] width 119 height 29
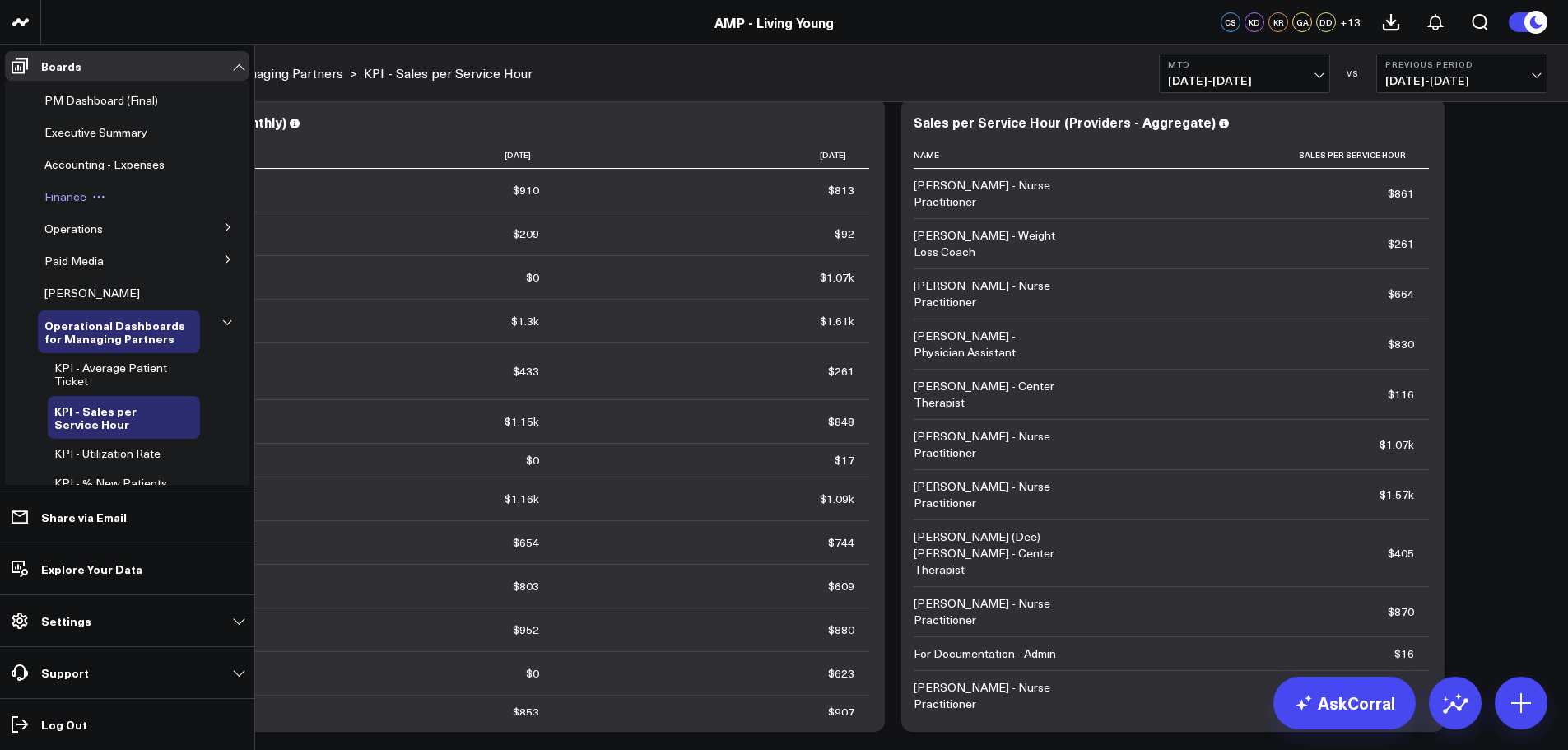
scroll to position [164, 0]
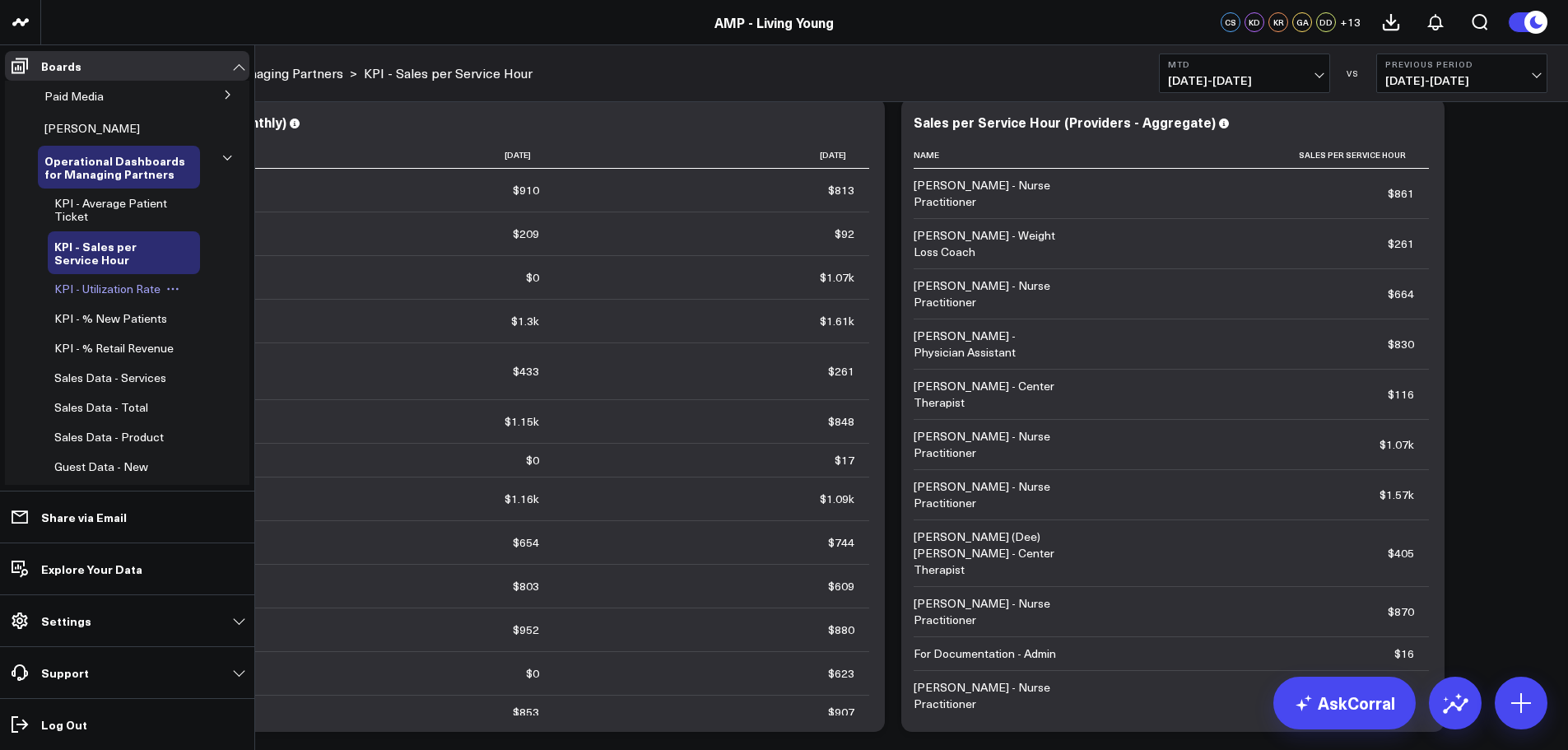
click at [129, 289] on span "KPI - Utilization Rate" at bounding box center [107, 289] width 106 height 16
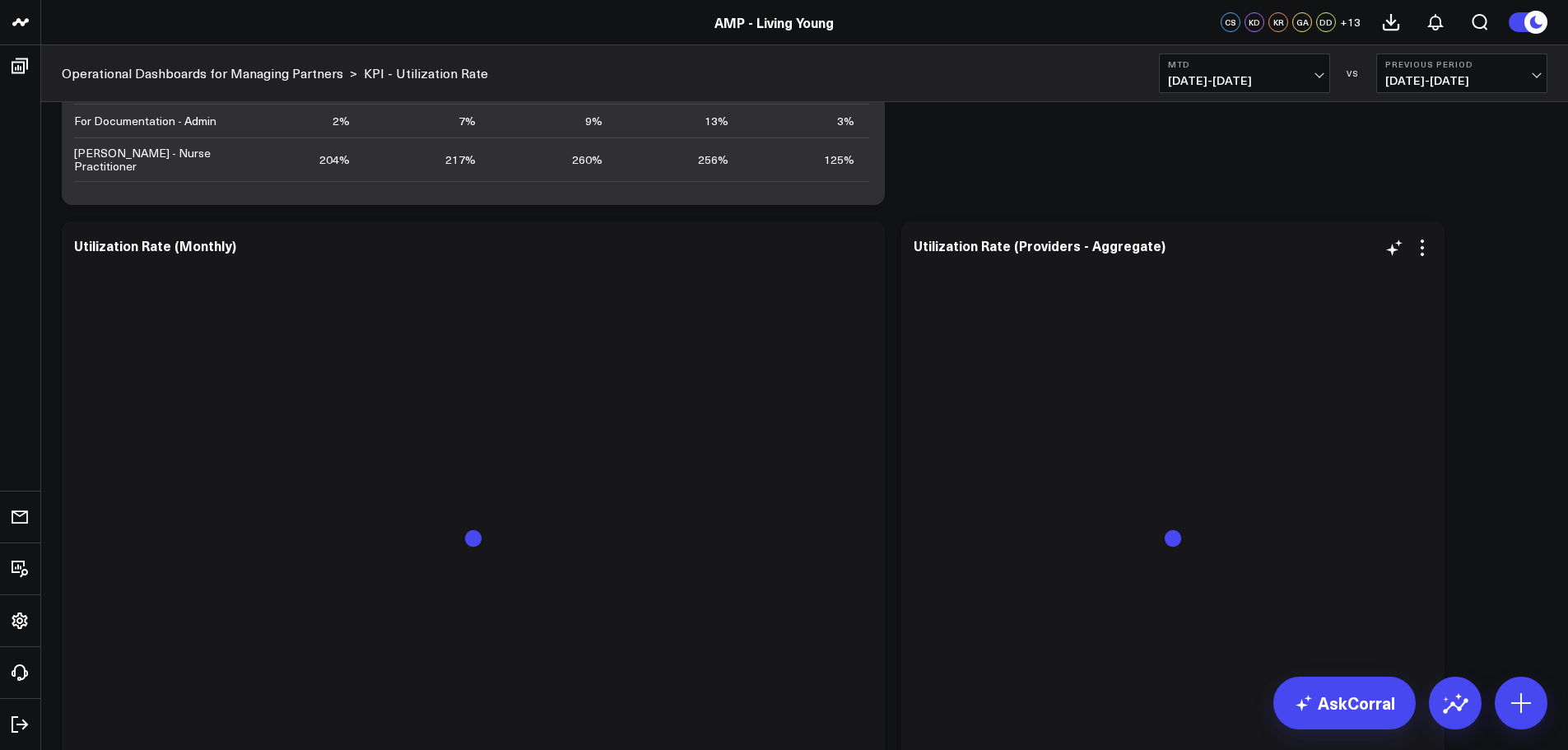
scroll to position [659, 0]
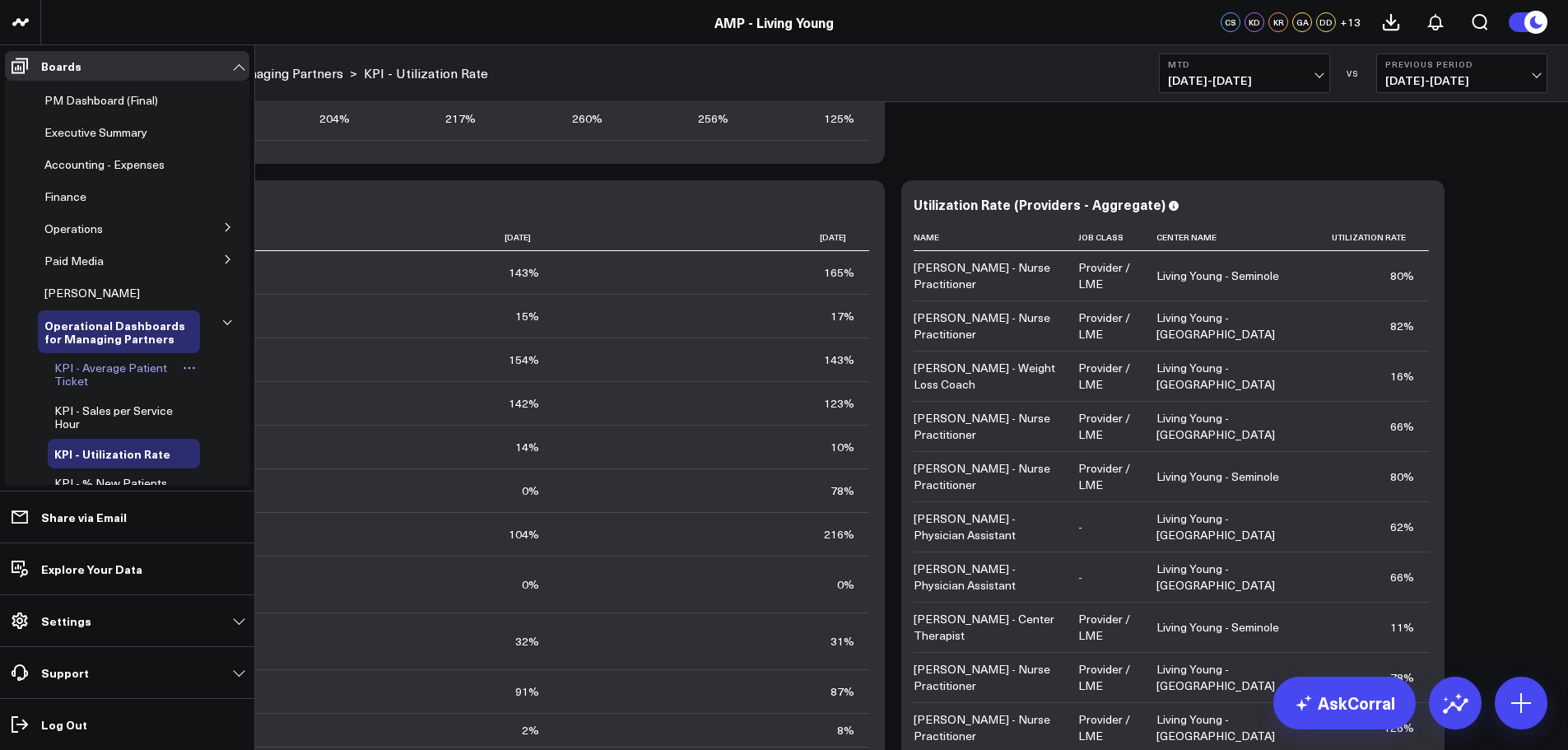
click at [119, 370] on span "KPI - Average Patient Ticket" at bounding box center [111, 374] width 112 height 29
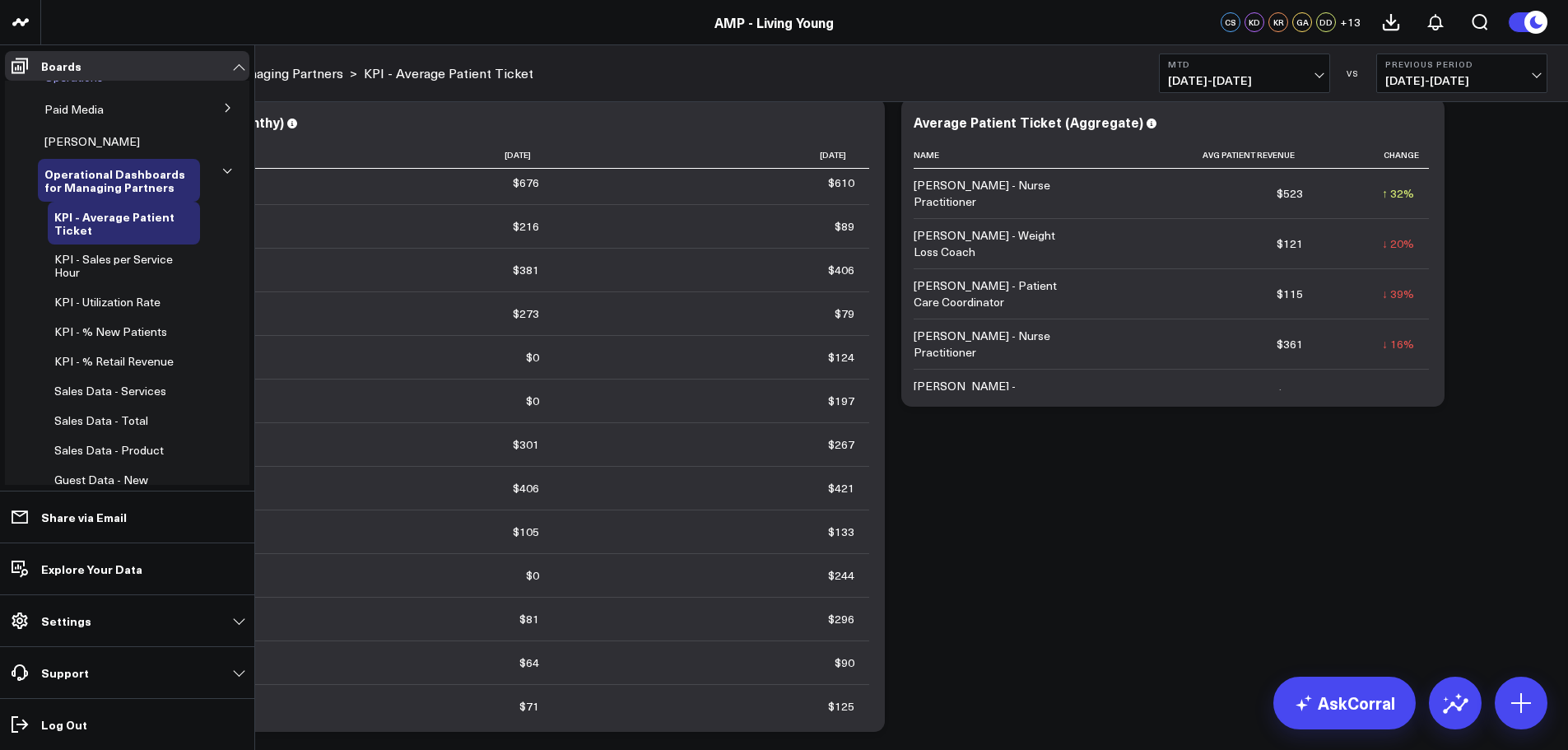
scroll to position [164, 0]
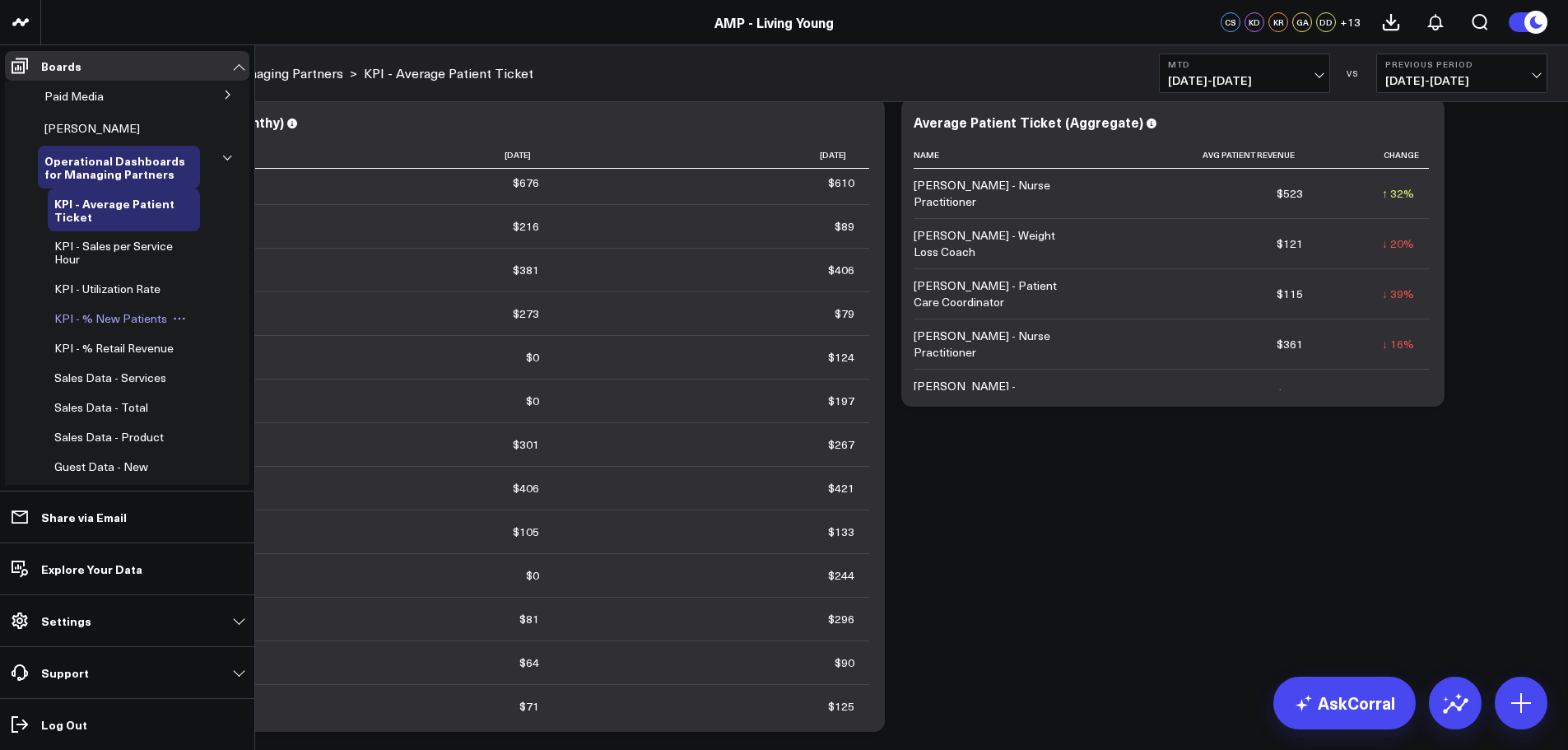
click at [114, 316] on span "KPI - % New Patients" at bounding box center [111, 318] width 112 height 16
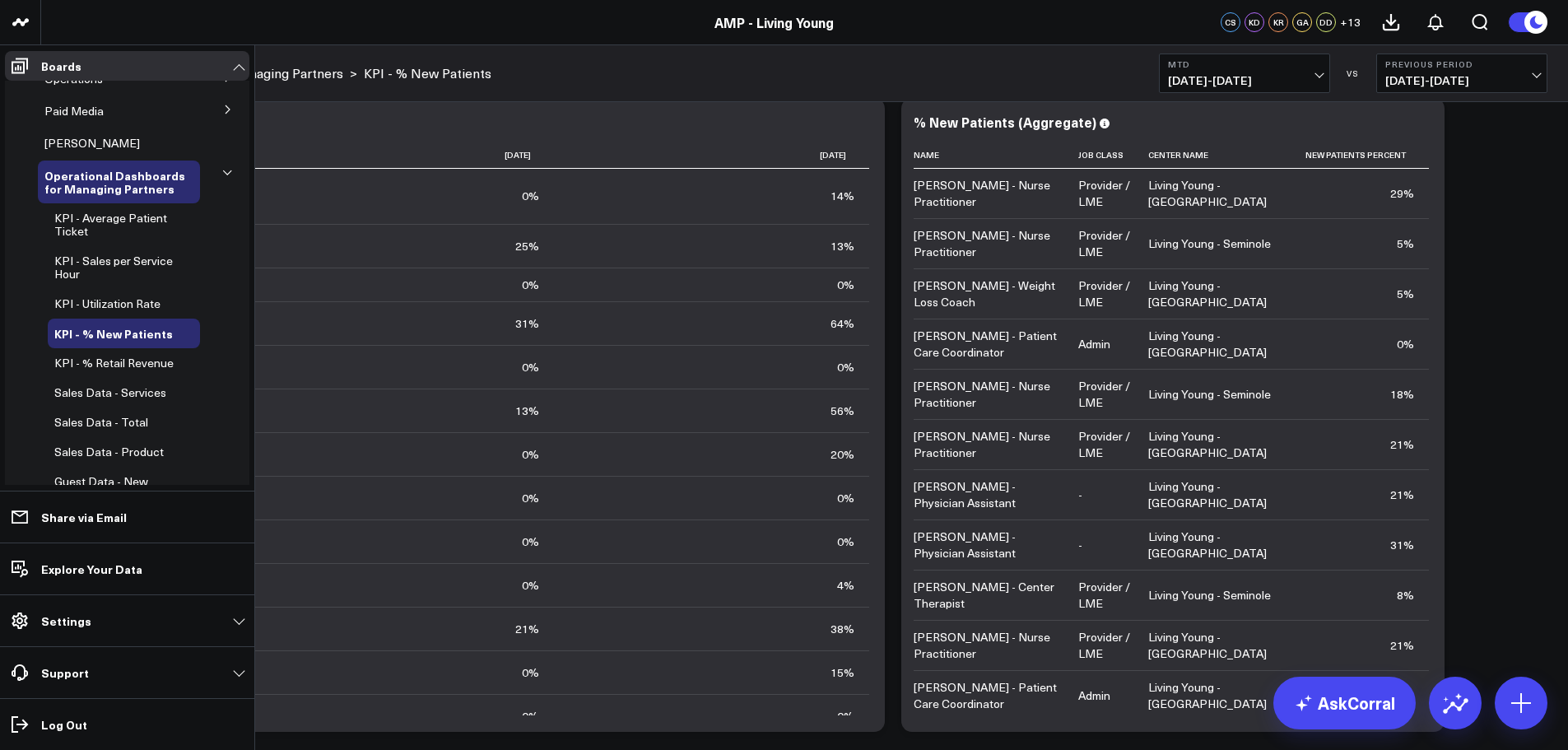
scroll to position [164, 0]
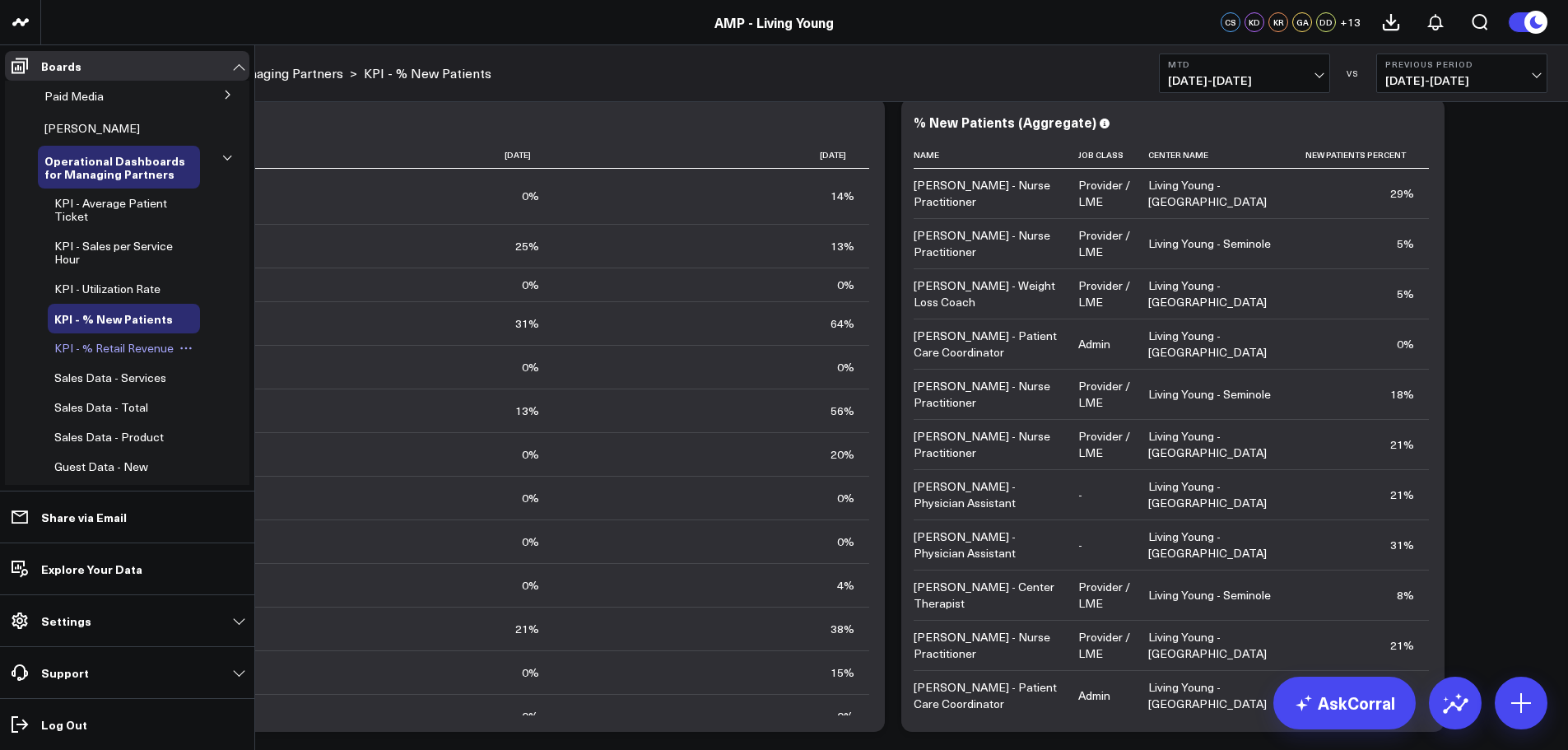
click at [98, 347] on span "KPI - % Retail Revenue" at bounding box center [114, 348] width 119 height 16
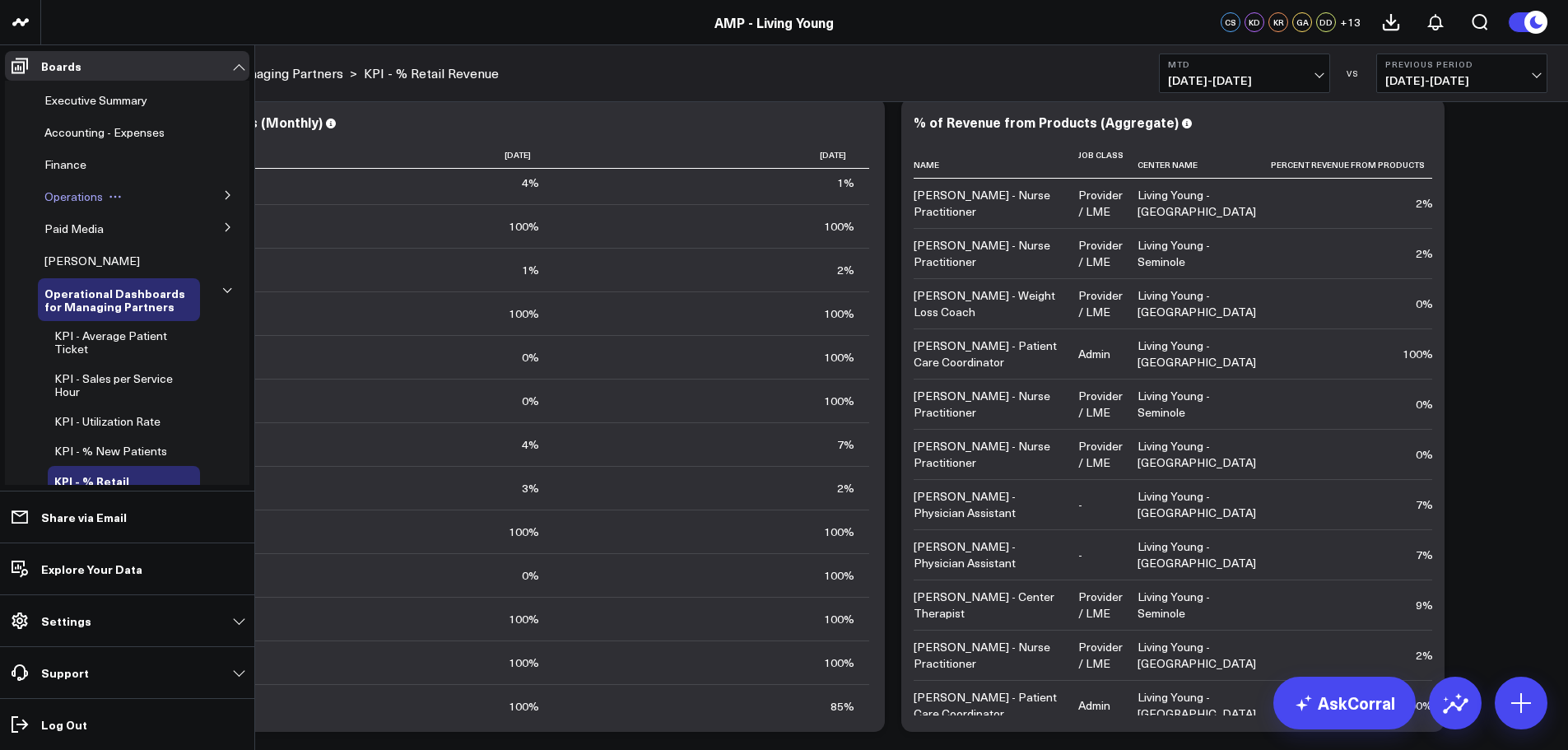
scroll to position [83, 0]
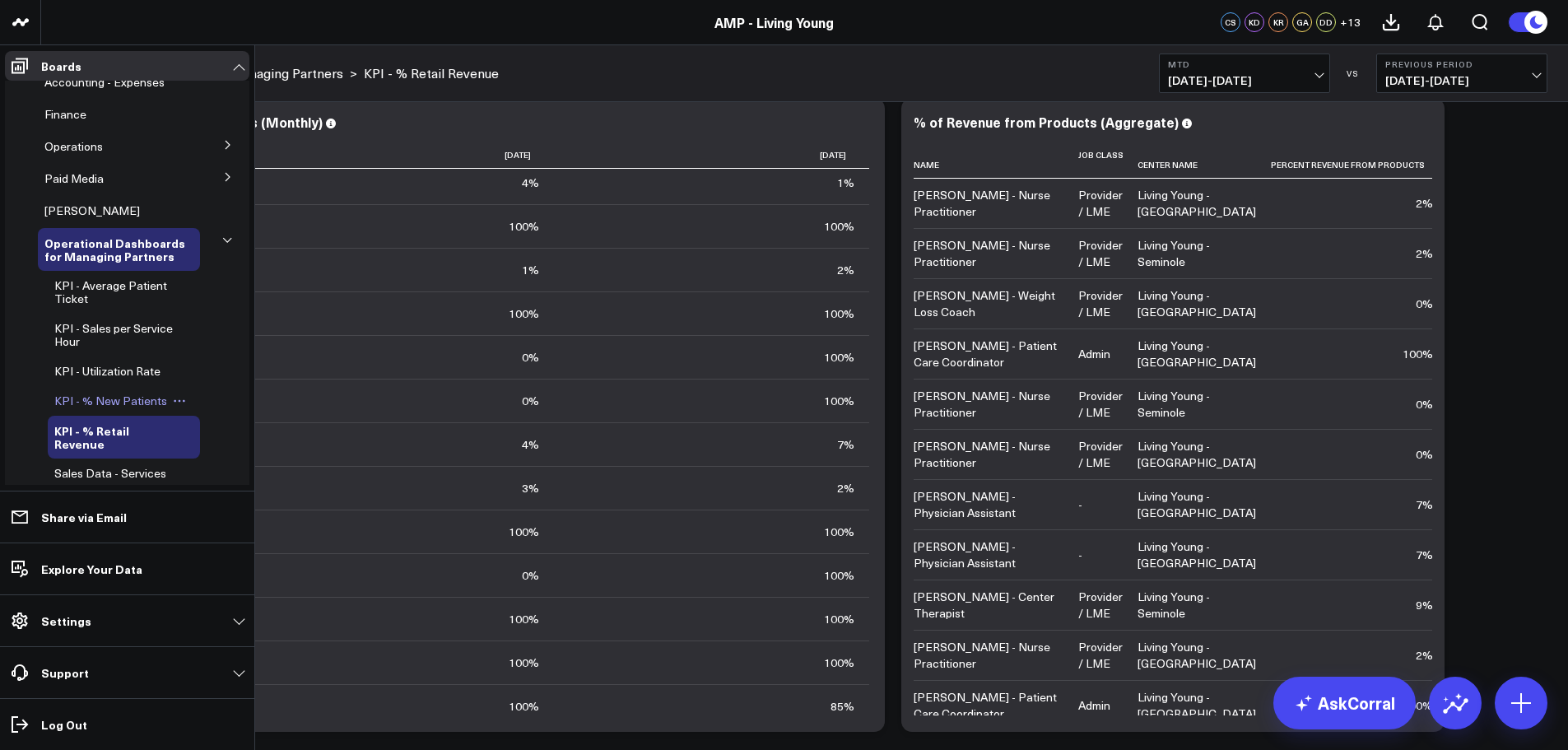
click at [105, 397] on span "KPI - % New Patients" at bounding box center [111, 400] width 112 height 16
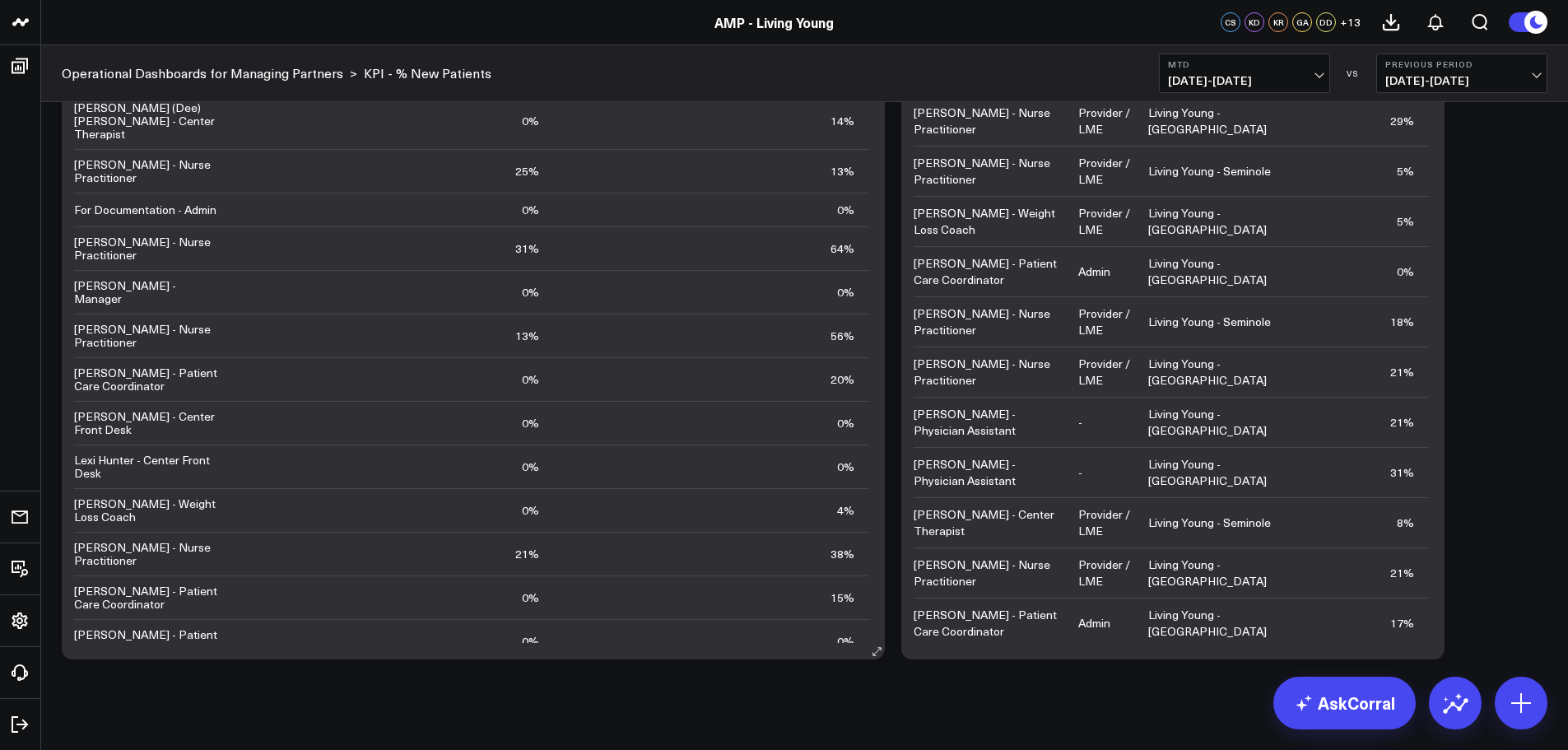
scroll to position [635, 0]
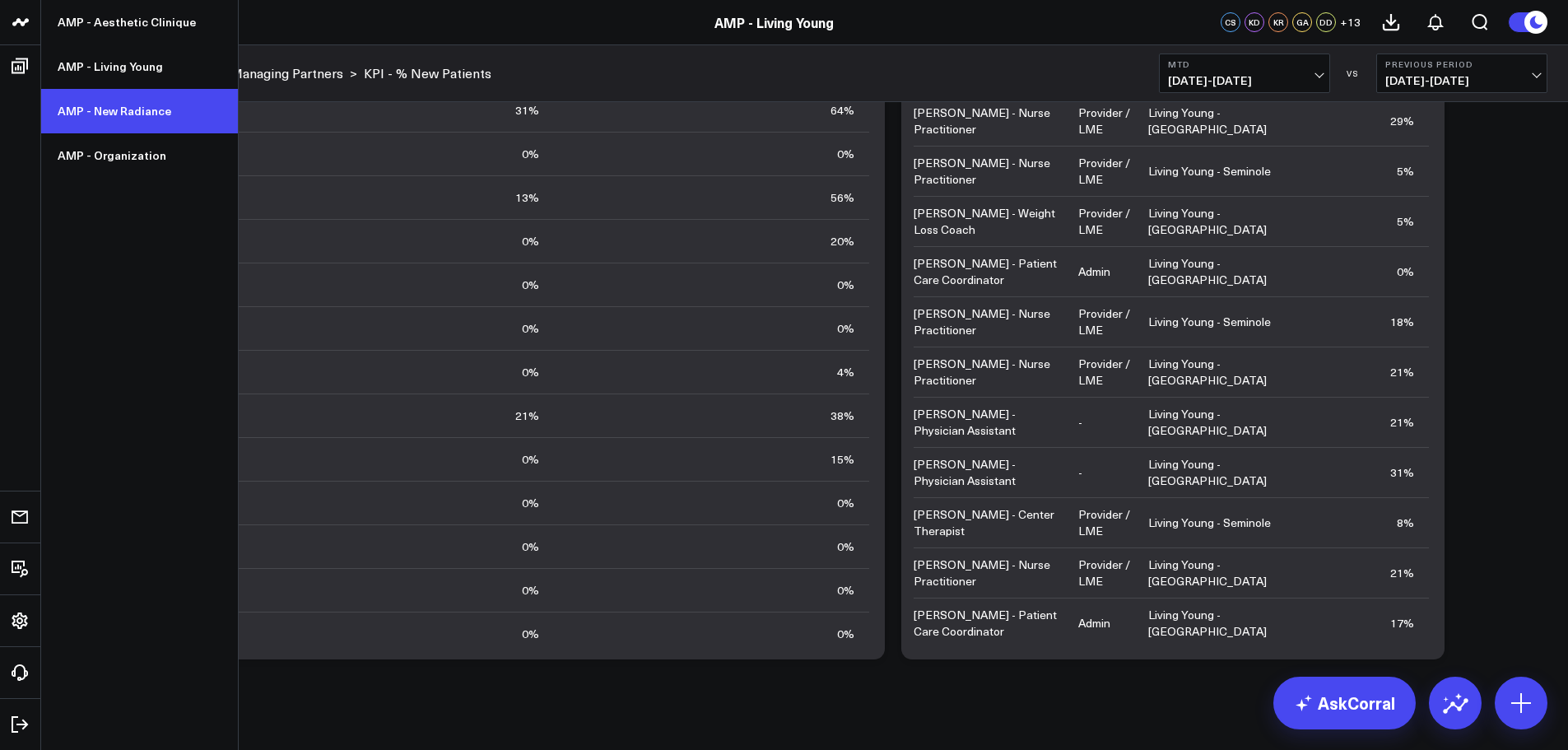
click at [118, 112] on link "AMP - New Radiance" at bounding box center [140, 111] width 197 height 45
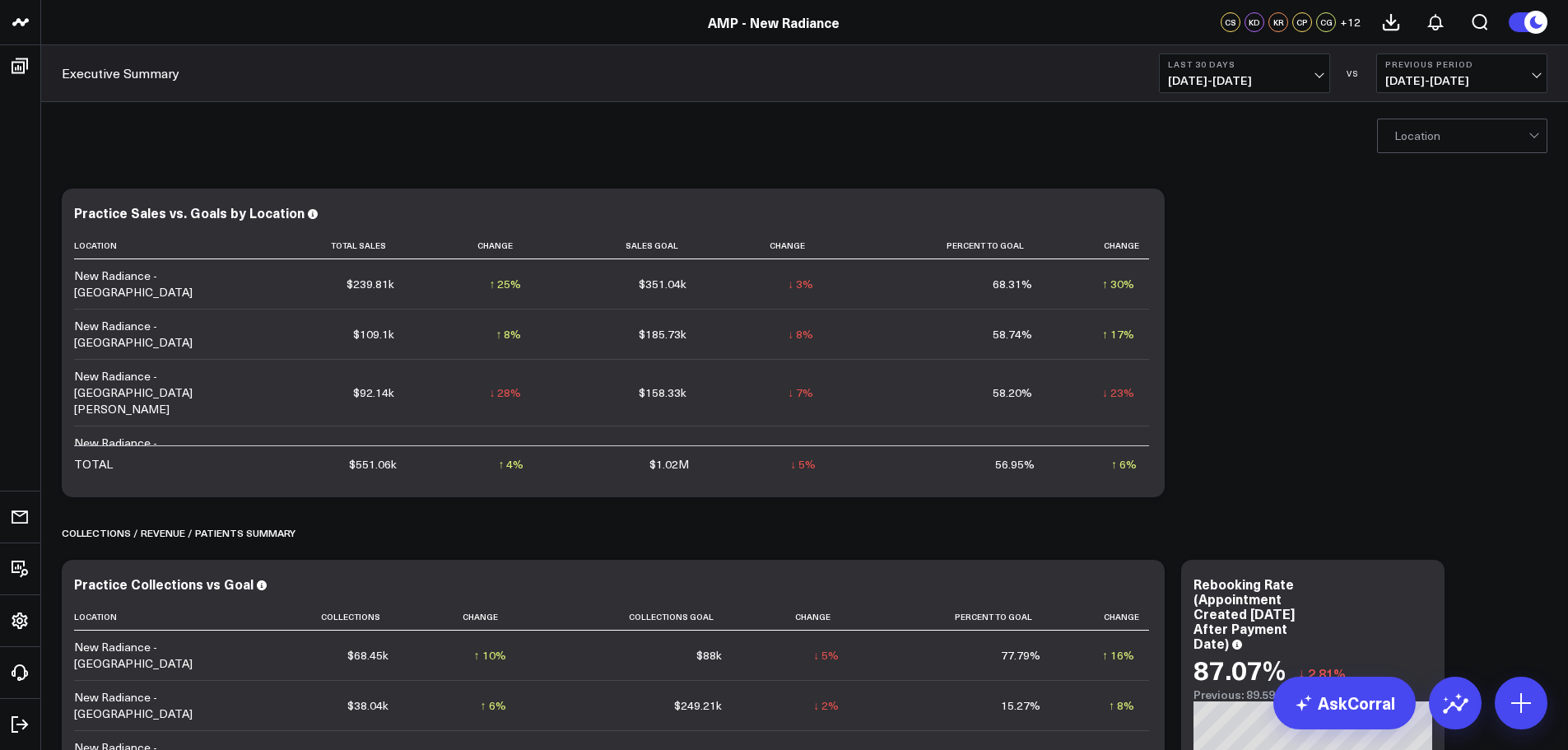
click at [1267, 79] on span "07/29/25 - 08/27/25" at bounding box center [1245, 80] width 153 height 13
click at [1205, 426] on link "MTD" at bounding box center [1244, 429] width 170 height 32
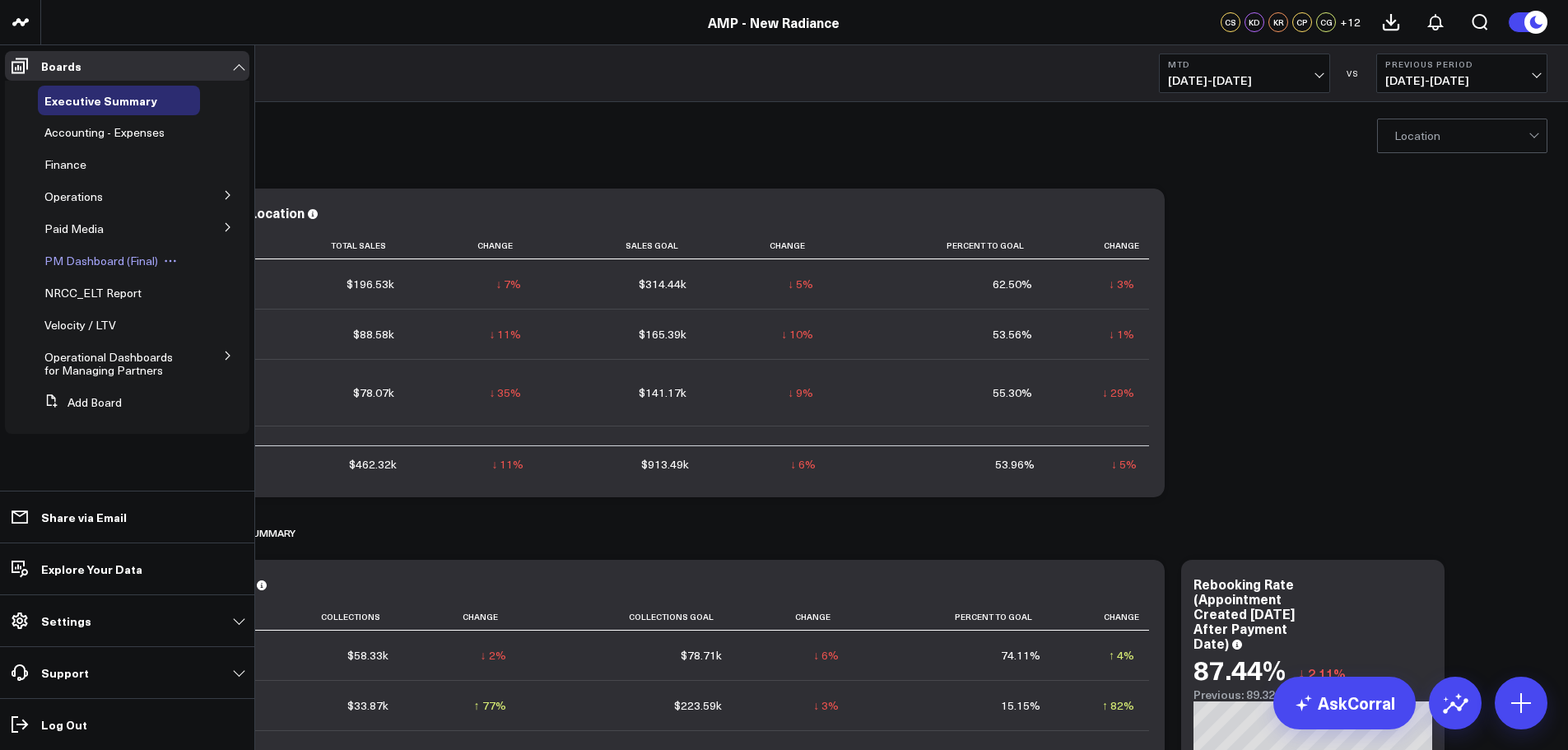
click at [90, 259] on span "PM Dashboard (Final)" at bounding box center [101, 261] width 113 height 16
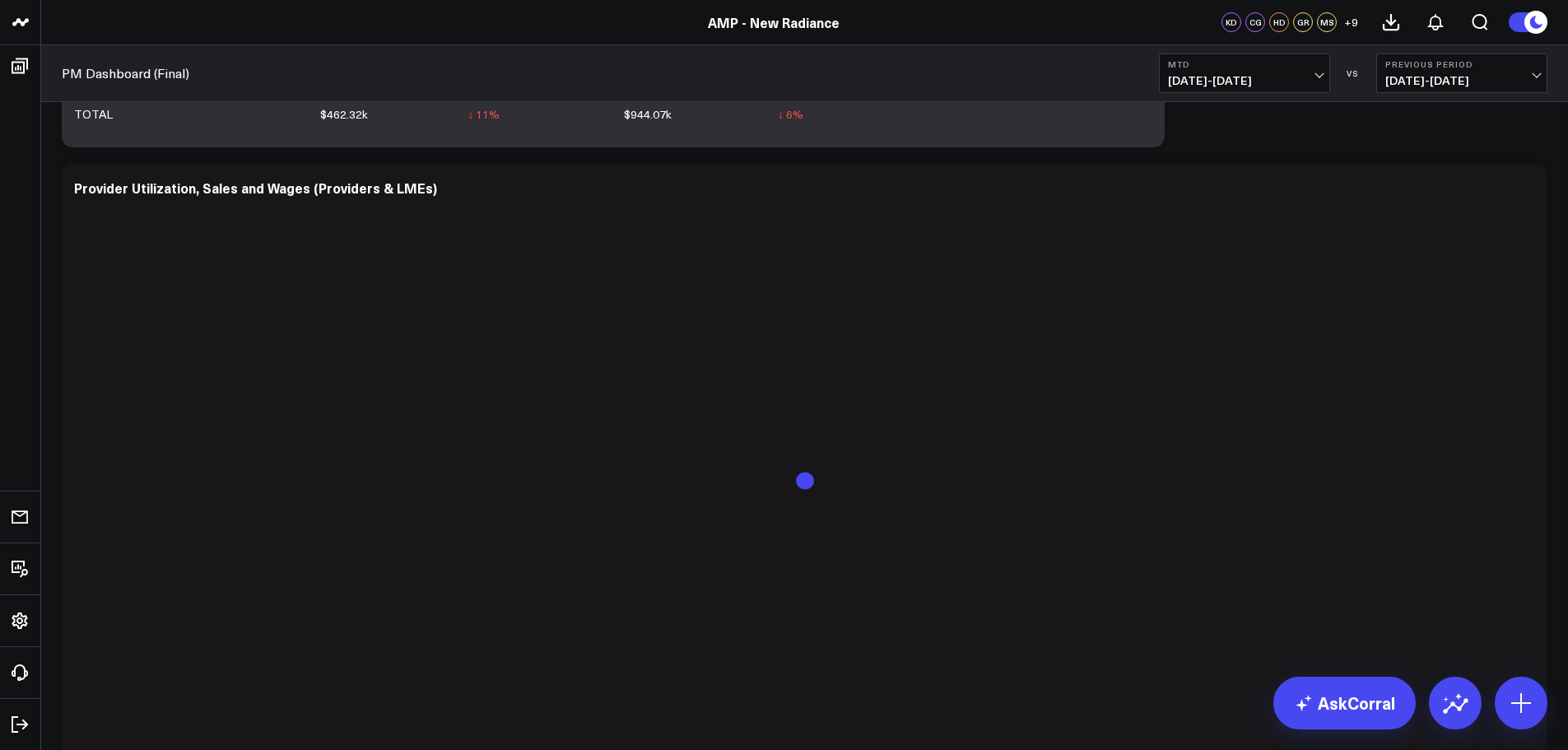
scroll to position [1975, 0]
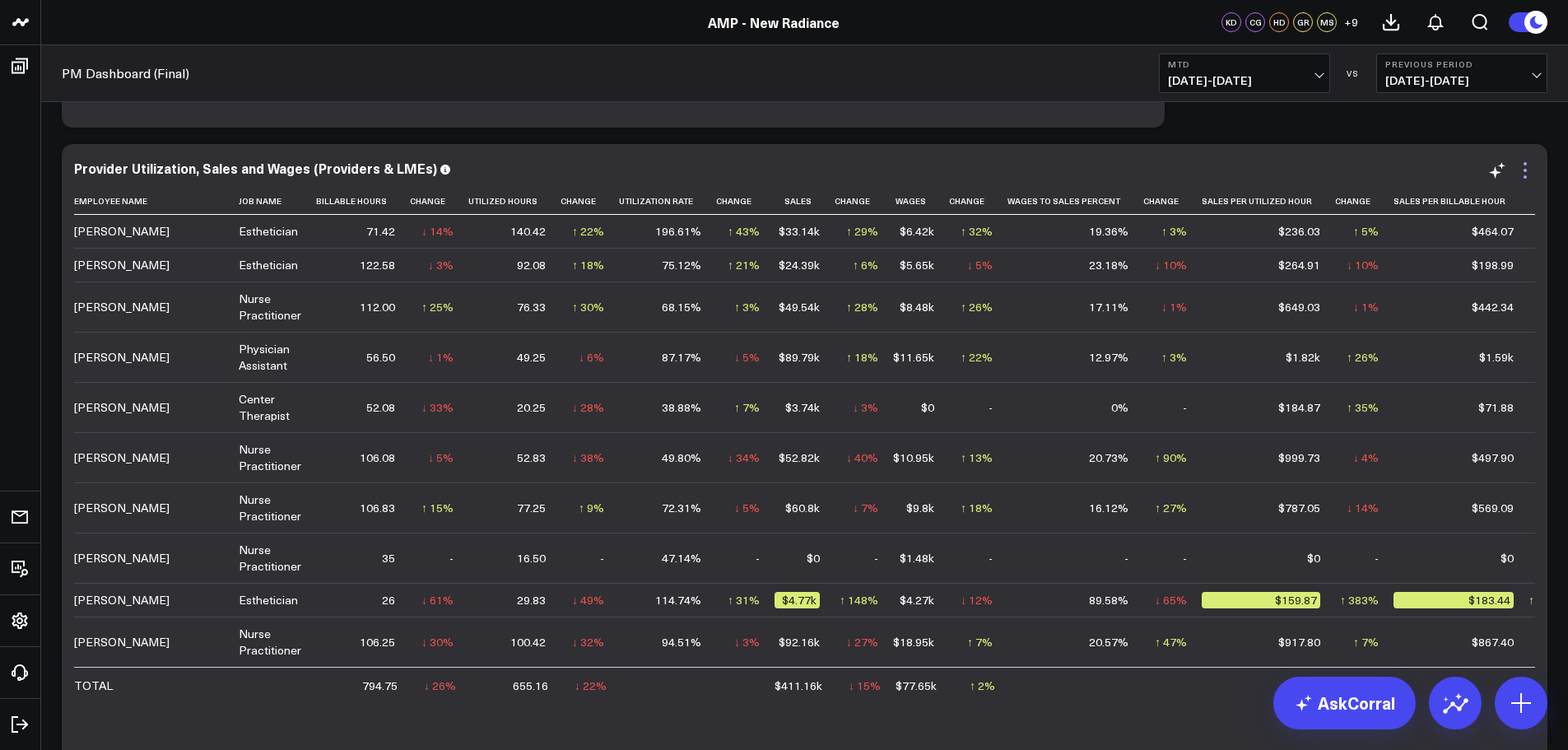
click at [1528, 175] on icon at bounding box center [1525, 170] width 19 height 19
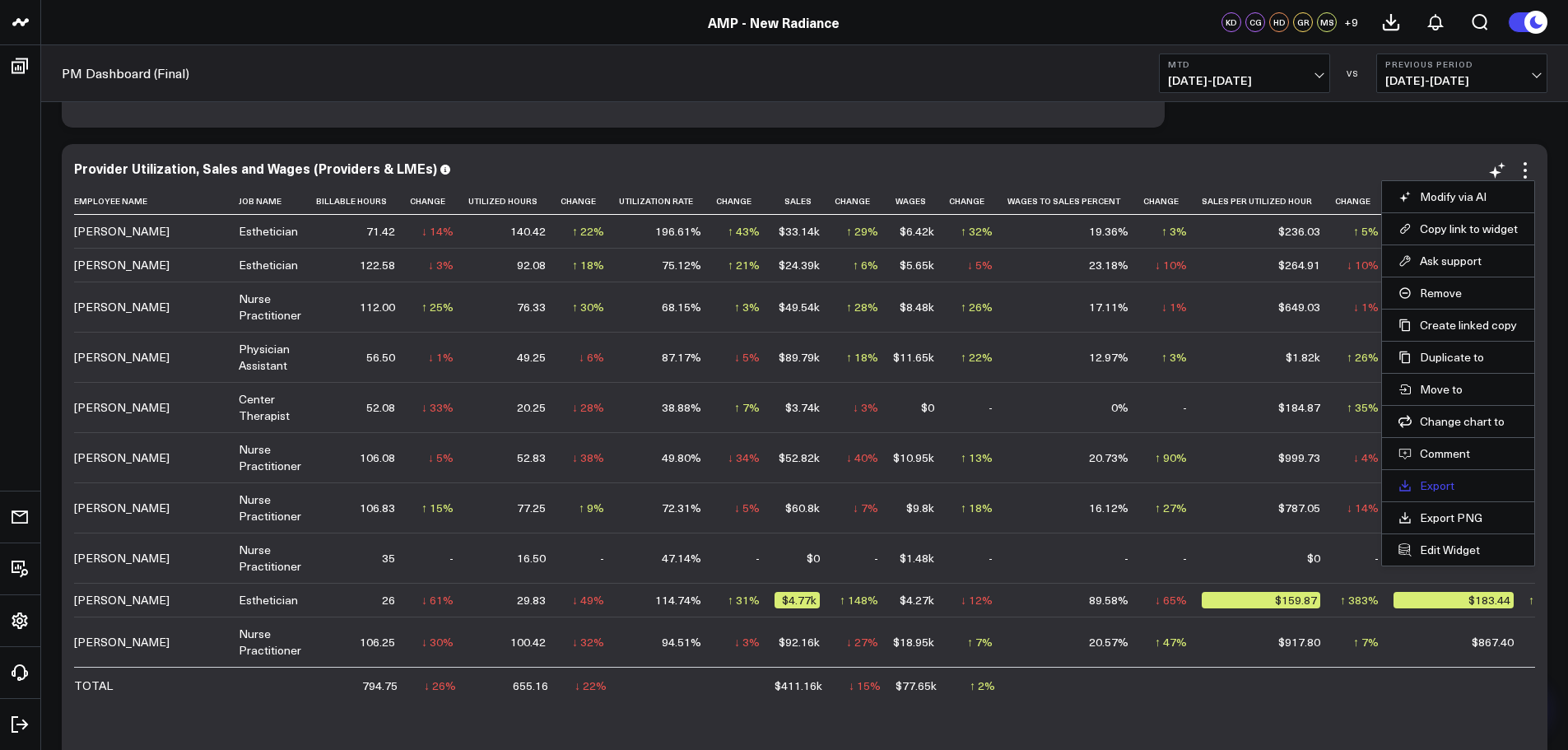
click at [1433, 483] on link "Export" at bounding box center [1458, 485] width 119 height 15
